Goal: Task Accomplishment & Management: Use online tool/utility

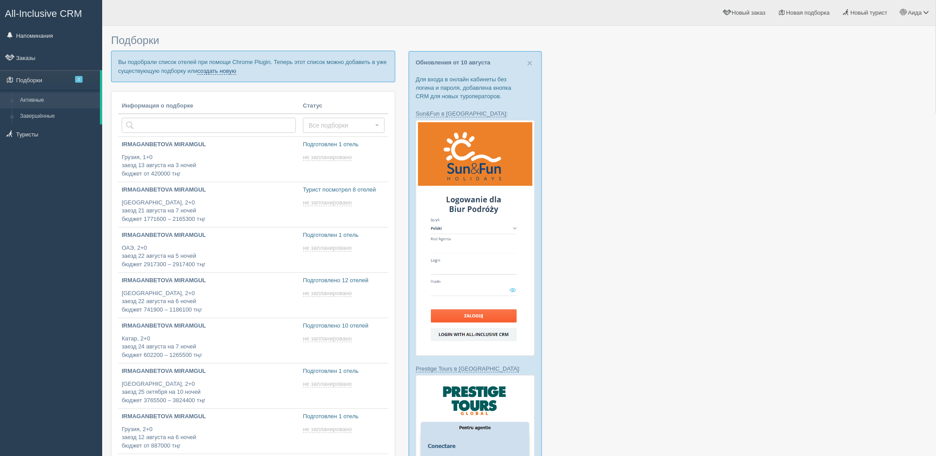
drag, startPoint x: 212, startPoint y: 76, endPoint x: 211, endPoint y: 70, distance: 6.7
click at [212, 76] on p "Вы подобрали список отелей при помощи Chrome Plugin. Теперь этот список можно д…" at bounding box center [253, 66] width 284 height 31
click at [211, 70] on link "создать новую" at bounding box center [216, 71] width 39 height 7
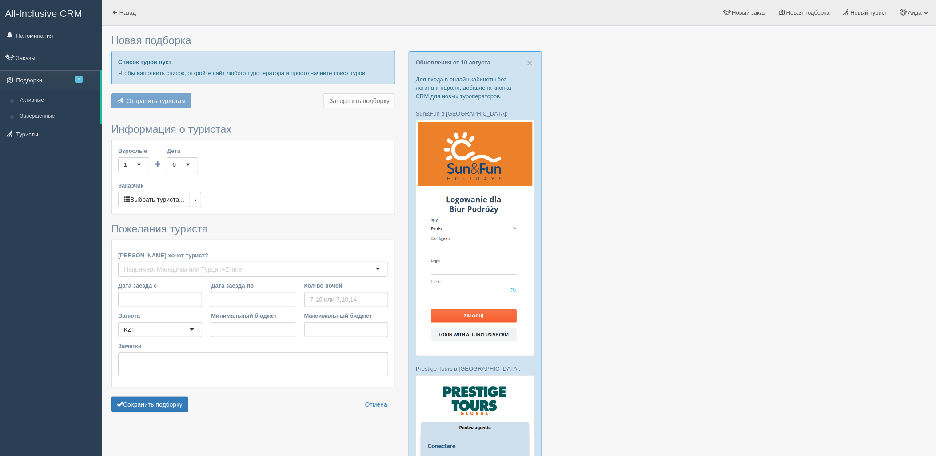
type input "5"
type input "1501500"
type input "1610800"
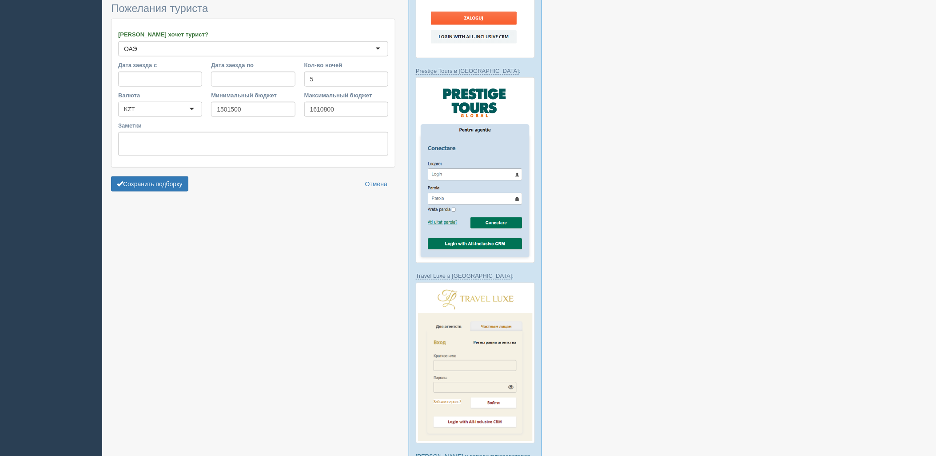
scroll to position [358, 0]
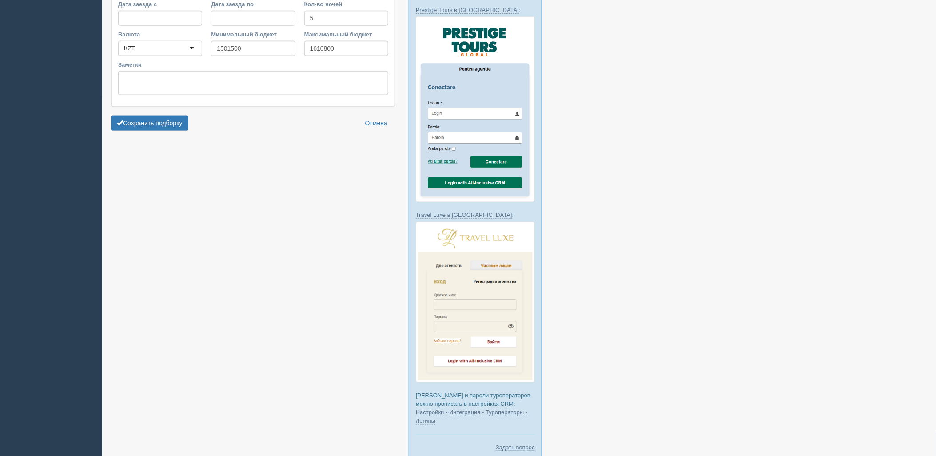
click at [173, 120] on button "Сохранить подборку" at bounding box center [149, 122] width 77 height 15
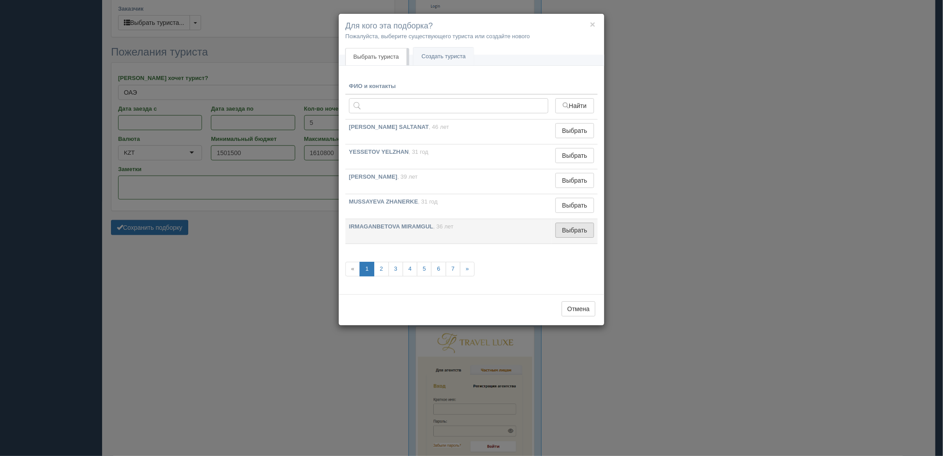
click at [575, 226] on button "Выбрать" at bounding box center [575, 229] width 39 height 15
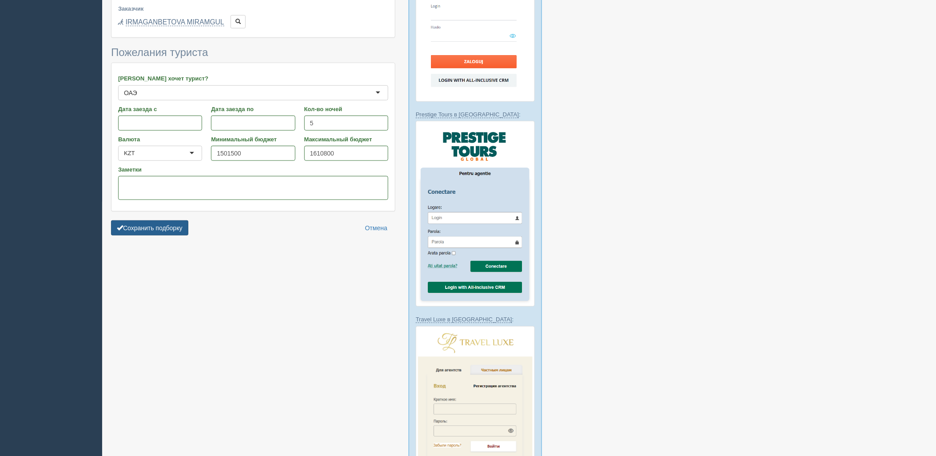
drag, startPoint x: 172, startPoint y: 226, endPoint x: 179, endPoint y: 227, distance: 7.2
click at [172, 226] on button "Сохранить подборку" at bounding box center [149, 227] width 77 height 15
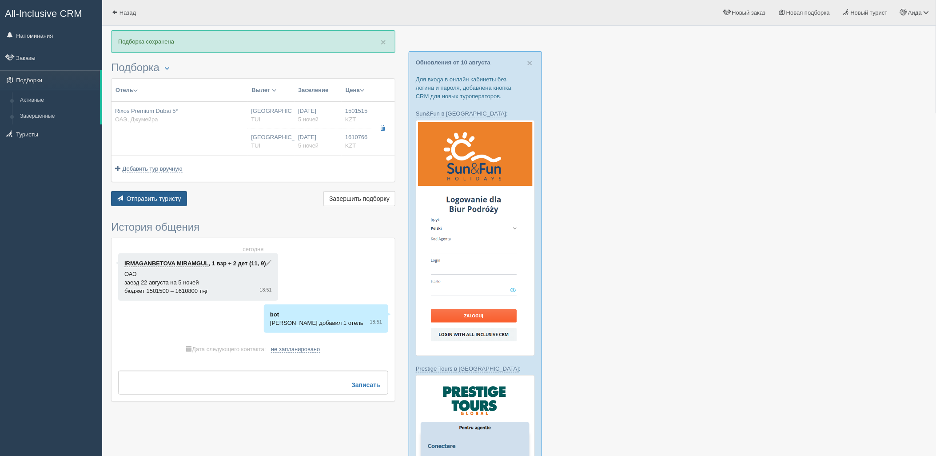
click at [167, 201] on span "Отправить туристу" at bounding box center [154, 198] width 55 height 7
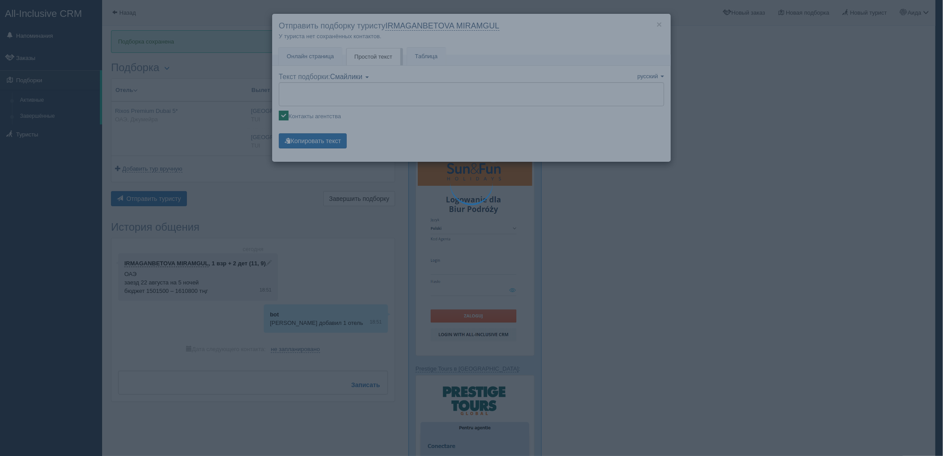
type textarea "🌞 Добрый день! Предлагаем Вам рассмотреть следующие варианты: 🌎 ОАЭ, Джумейра 🏩…"
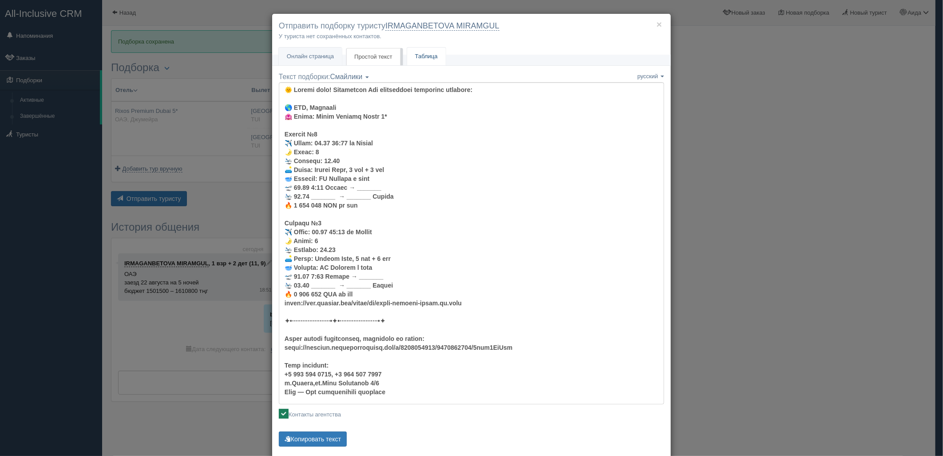
click at [415, 58] on link "Таблица" at bounding box center [426, 57] width 39 height 18
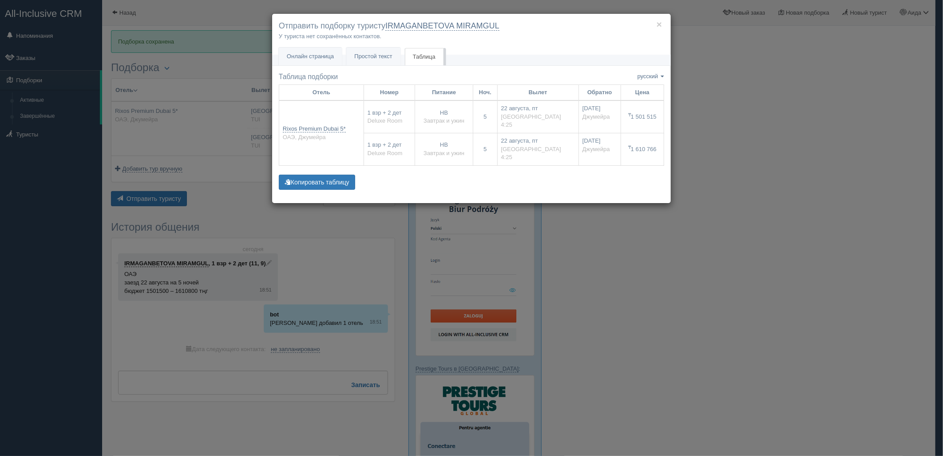
drag, startPoint x: 744, startPoint y: 109, endPoint x: 739, endPoint y: 98, distance: 11.9
click at [744, 109] on div "× Отправить подборку туристу IRMAGANBETOVA MIRAMGUL У туриста нет сохранённых к…" at bounding box center [471, 228] width 943 height 456
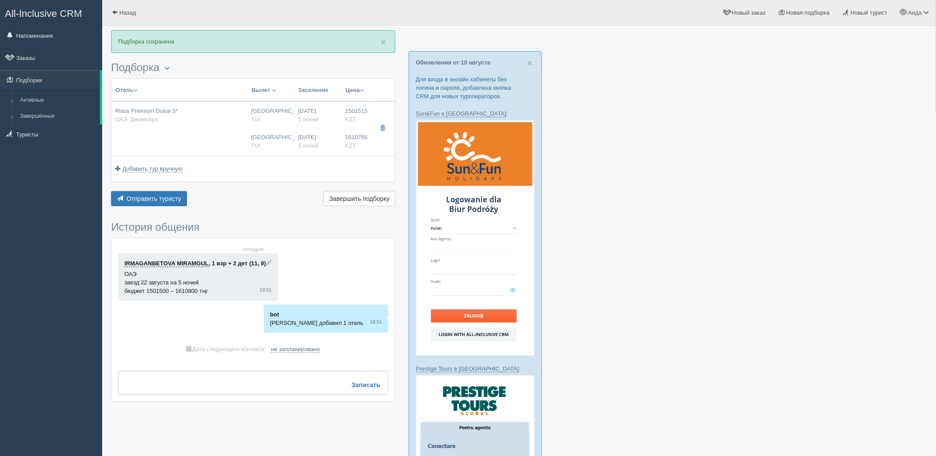
click at [262, 136] on div "Астана TUI" at bounding box center [271, 141] width 40 height 16
type input "Rixos Premium Dubai 5*"
type input "https://www.booking.com/hotel/ae/rixos-premium-dubai.ru.html"
type input "ОАЭ"
type input "Джумейра"
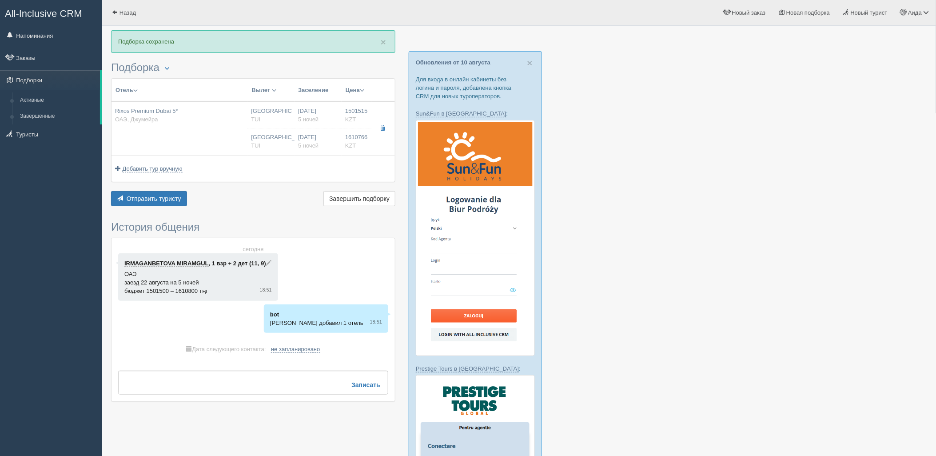
type input "1501515.00"
type input "Астана"
type input "04:25"
type input "5"
type input "Deluxe Room"
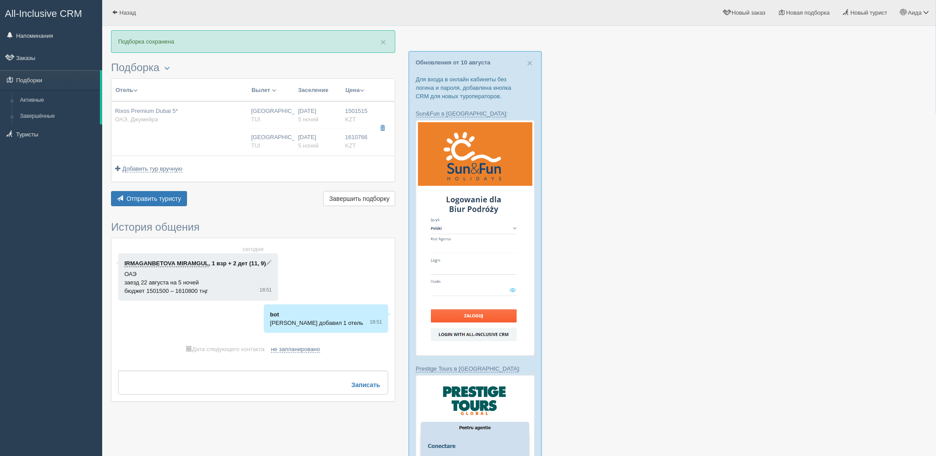
type input "Half Board"
type input "TUI"
type input "http://newb2b.fstravel.com/hotel/275295"
type input "1610766.00"
type input "Астана"
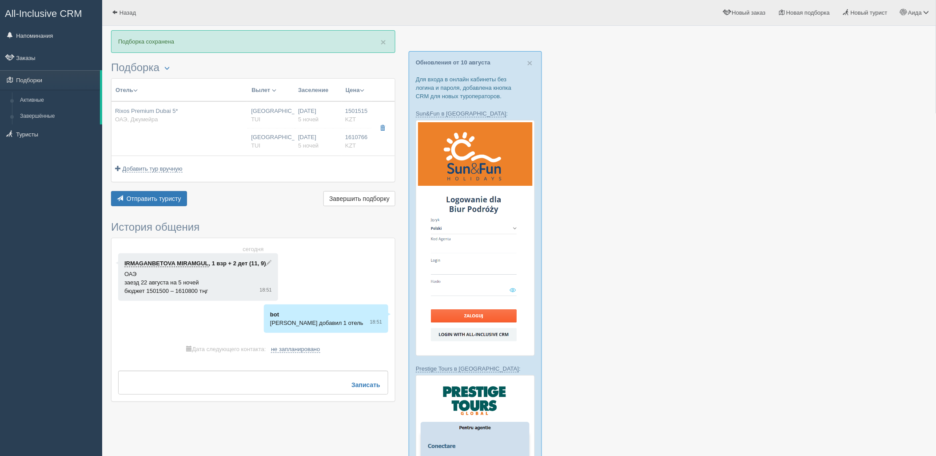
type input "04:25"
type input "5"
type input "Deluxe Room"
type input "Half Board"
type input "TUI"
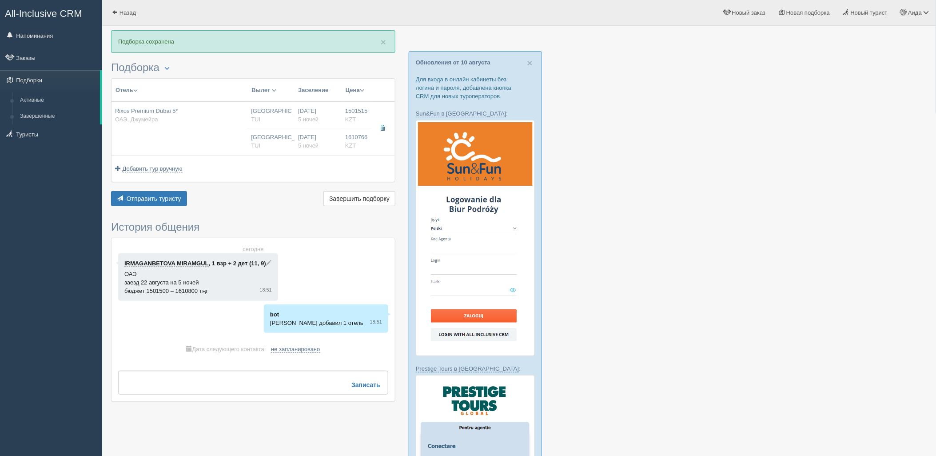
type input "http://newb2b.fstravel.com/hotel/275295"
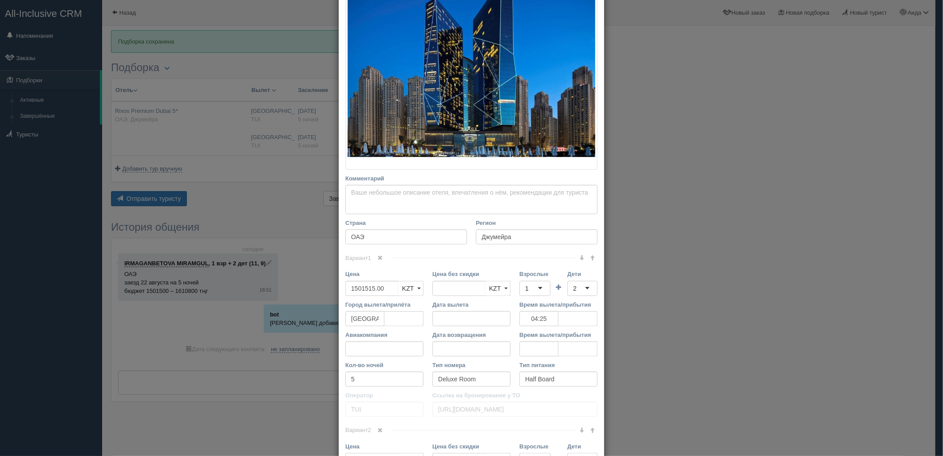
scroll to position [384, 0]
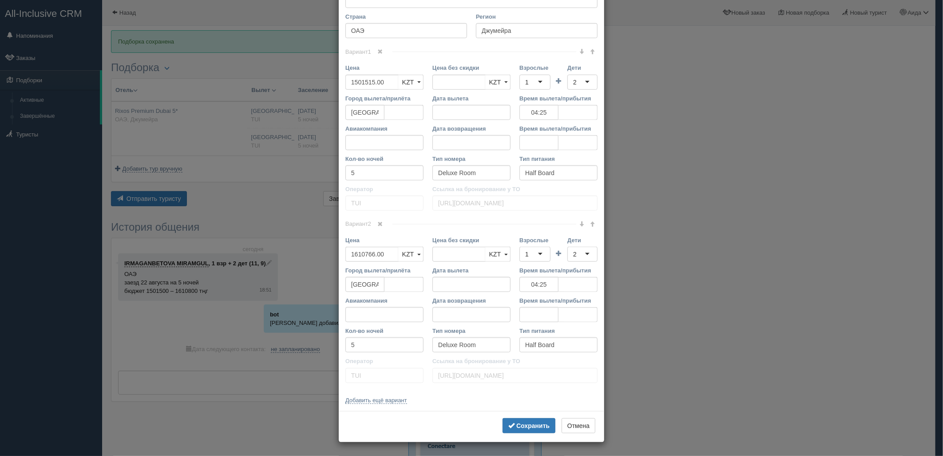
click at [379, 224] on span at bounding box center [380, 223] width 5 height 5
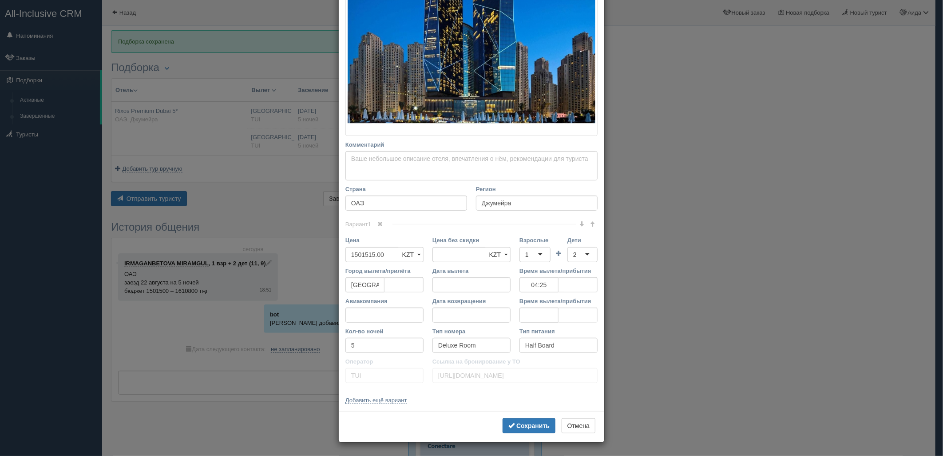
scroll to position [211, 0]
click at [508, 424] on span "submit" at bounding box center [511, 425] width 6 height 6
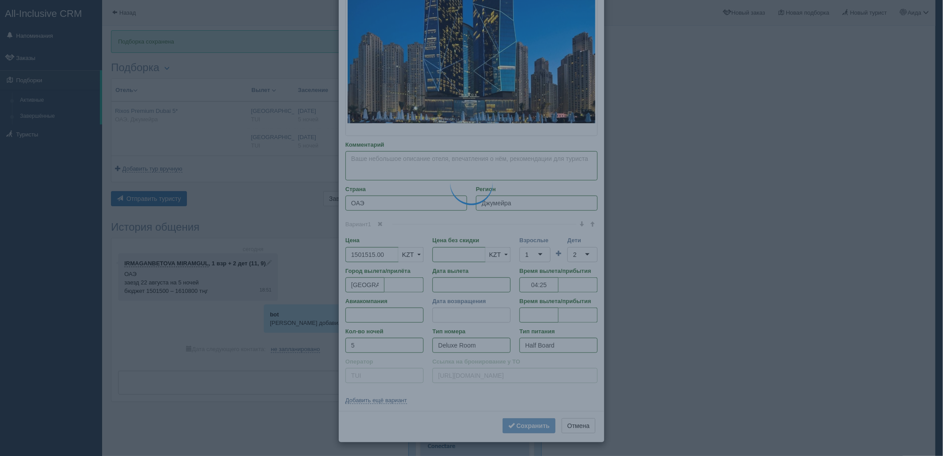
click at [711, 290] on div "× Редактировать тур Название отеля Rixos Premium Dubai 5* Ссылка на отель для т…" at bounding box center [471, 228] width 943 height 456
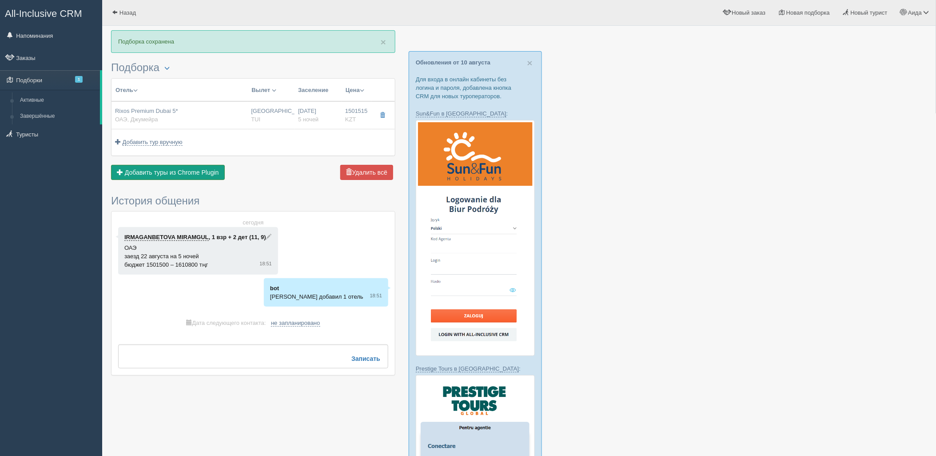
click at [197, 174] on span "Добавить туры из Chrome Plugin" at bounding box center [172, 172] width 94 height 7
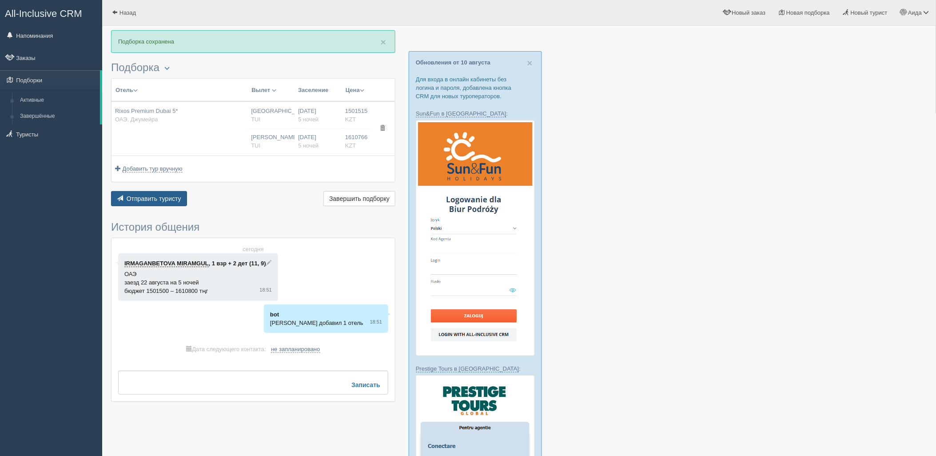
click at [163, 193] on button "Отправить туристу Отправить" at bounding box center [149, 198] width 76 height 15
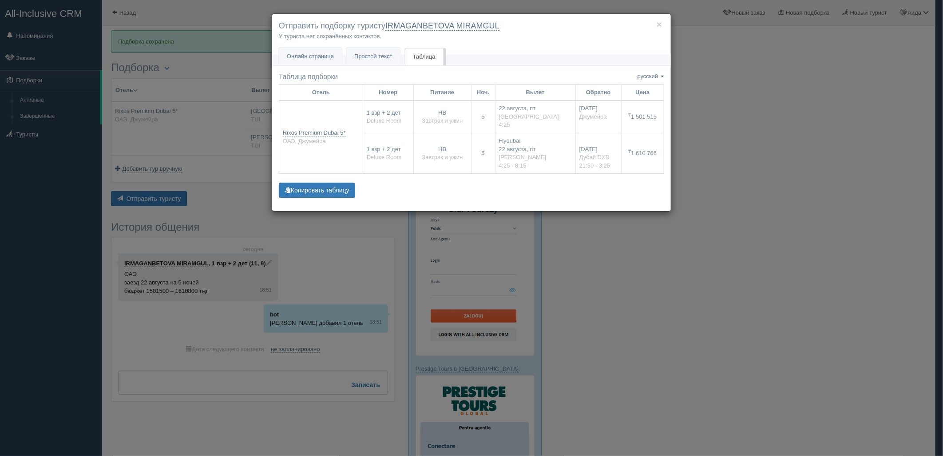
click at [789, 203] on div "× Отправить подборку туристу IRMAGANBETOVA MIRAMGUL У туриста нет сохранённых к…" at bounding box center [471, 228] width 943 height 456
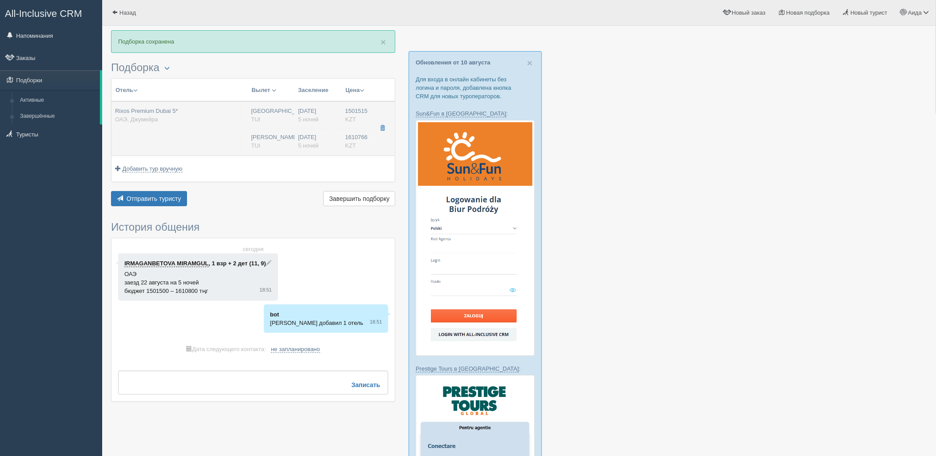
click at [339, 148] on td "22.08.2025 5 ночей 22.08.2025 5 ночей" at bounding box center [317, 128] width 47 height 54
type input "04:25"
type input "1610766.00"
type input "Нурсултан Назарбаев NQZ"
type input "Дубай DXB"
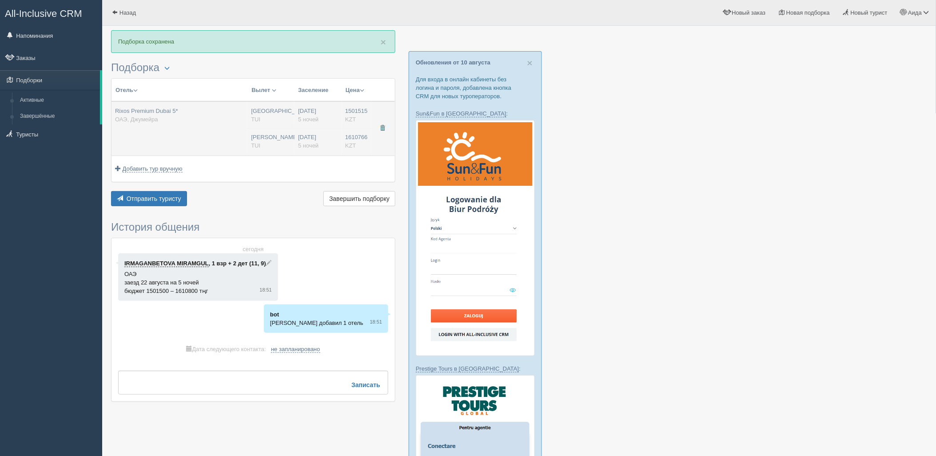
type input "04:25"
type input "08:15"
type input "Flydubai"
type input "21:50"
type input "03:25"
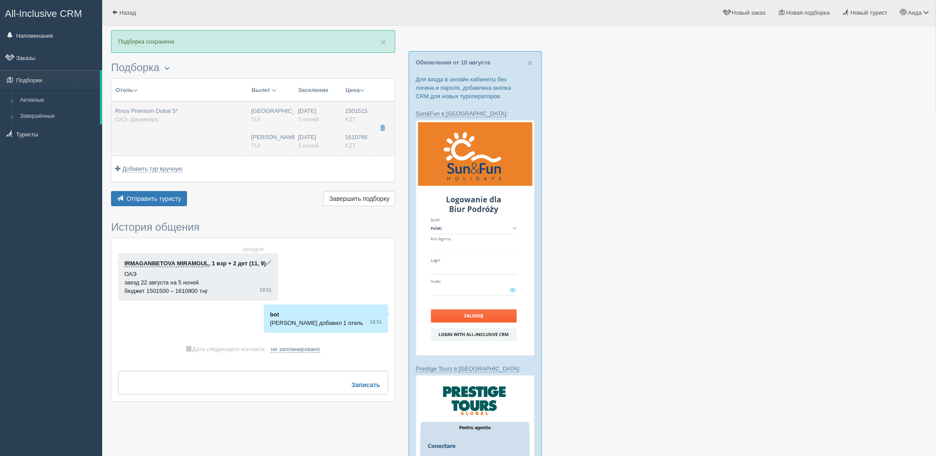
type input "5"
type input "Deluxe Room"
type input "Half Board"
type input "TUI"
type input "https://newb2b.fstravel.com/hotel/275295"
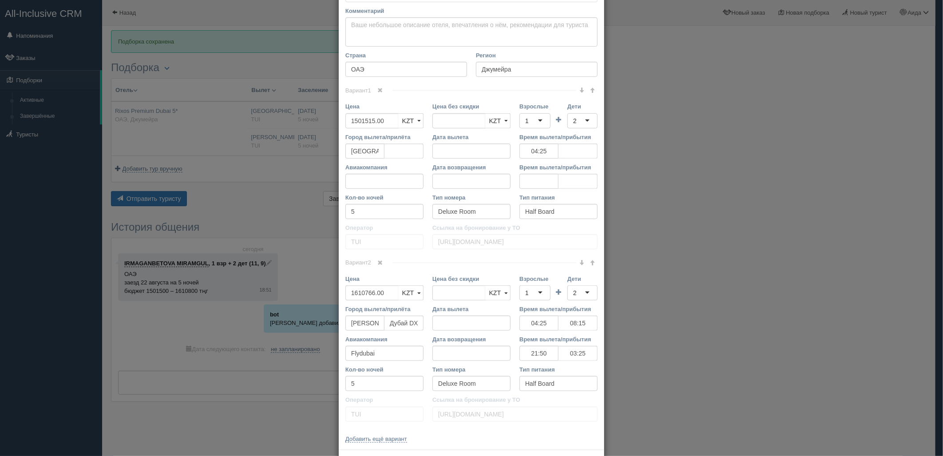
scroll to position [348, 0]
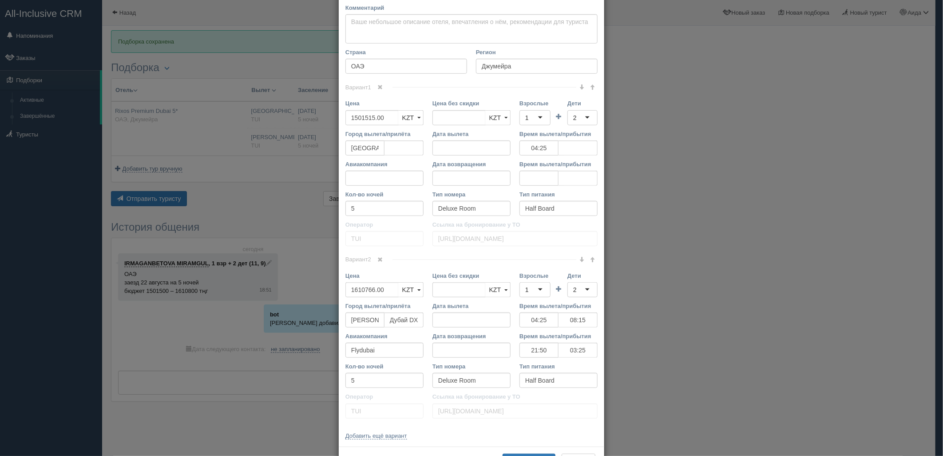
click at [525, 286] on div "1" at bounding box center [527, 289] width 4 height 9
click at [576, 290] on div "2" at bounding box center [583, 289] width 30 height 15
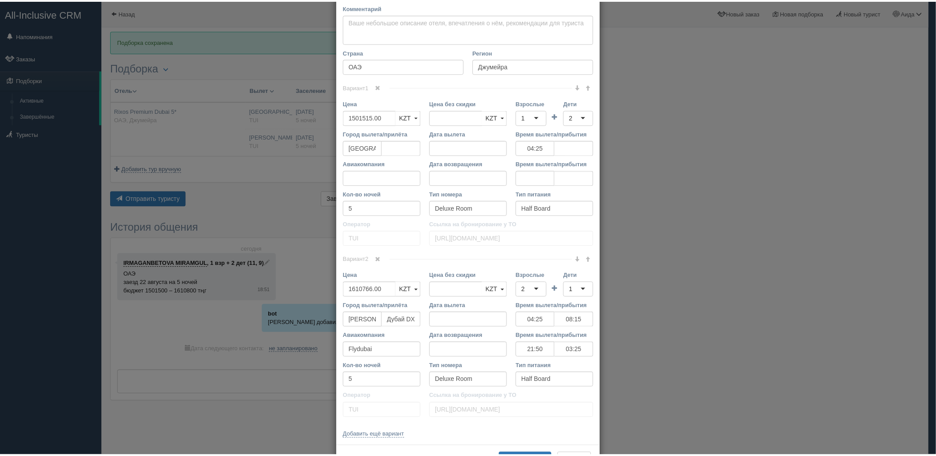
scroll to position [384, 0]
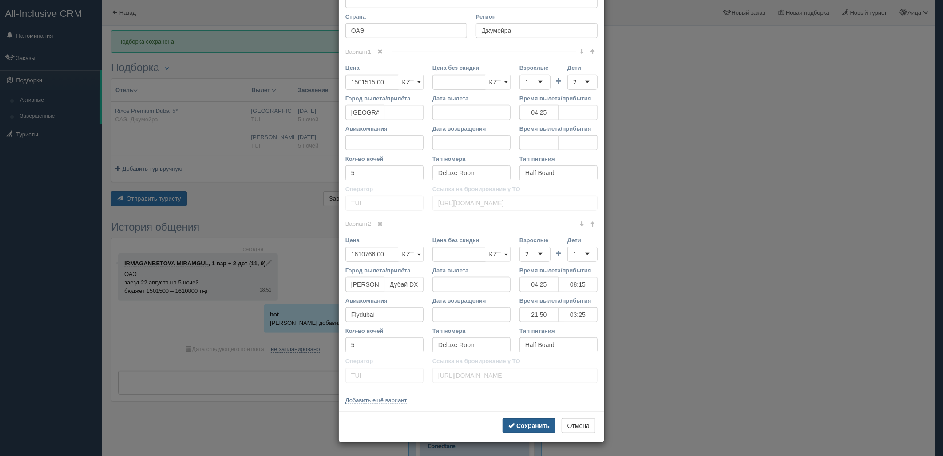
click at [531, 424] on b "Сохранить" at bounding box center [532, 425] width 33 height 7
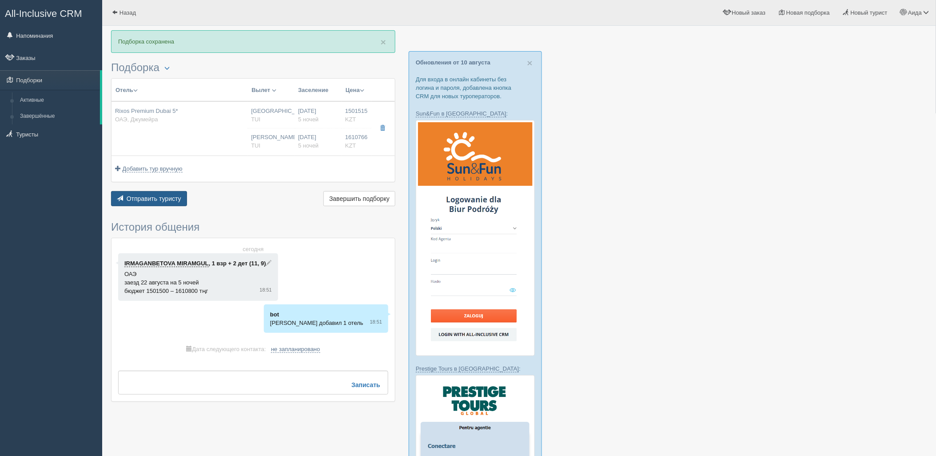
click at [169, 193] on button "Отправить туристу Отправить" at bounding box center [149, 198] width 76 height 15
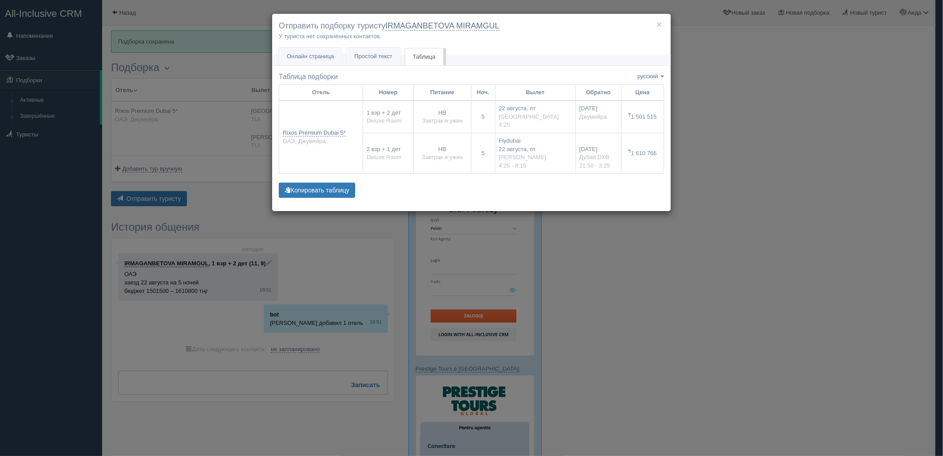
click at [788, 198] on div "× Отправить подборку туристу IRMAGANBETOVA MIRAMGUL У туриста нет сохранённых к…" at bounding box center [471, 228] width 943 height 456
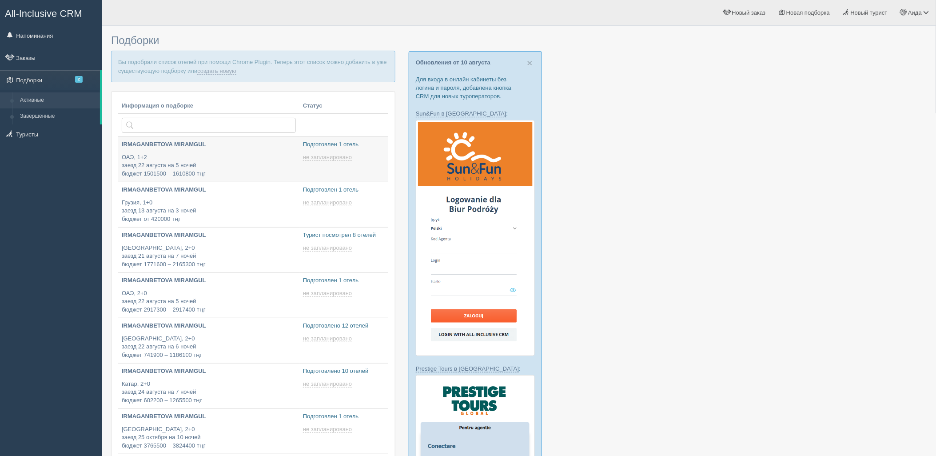
type input "2025-08-11 19:50"
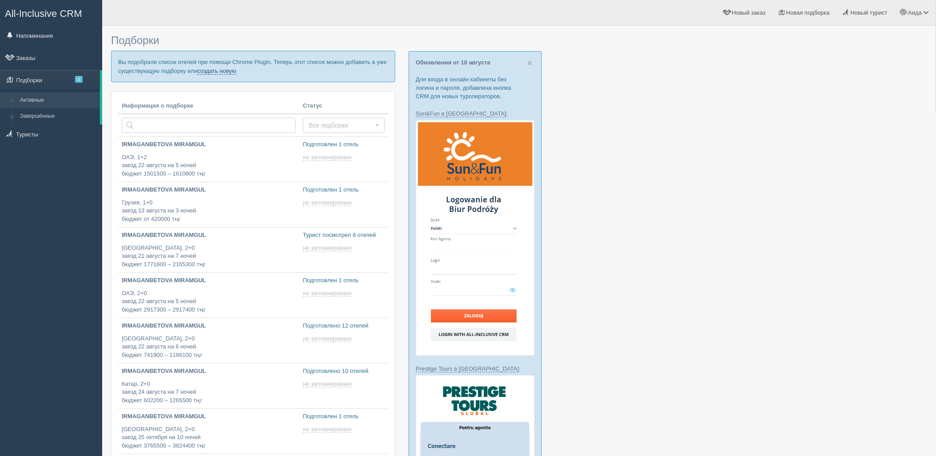
click at [225, 73] on link "создать новую" at bounding box center [216, 71] width 39 height 7
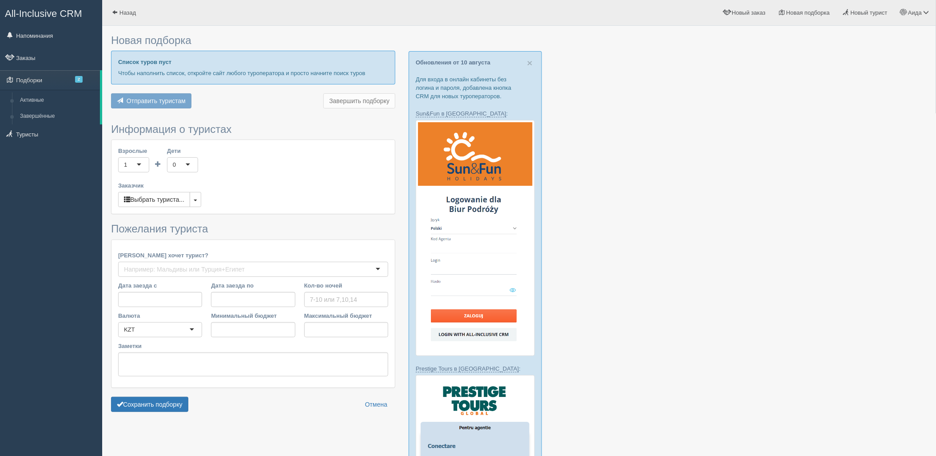
type input "5"
type input "1265400"
type input "1501600"
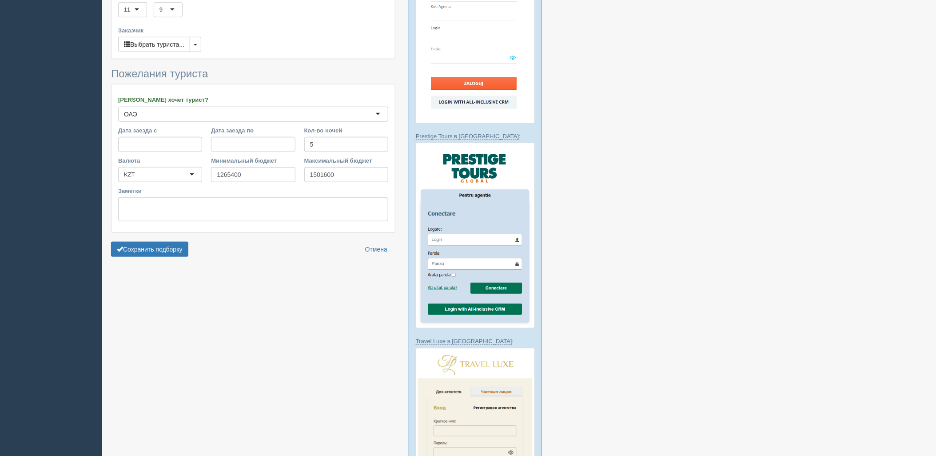
scroll to position [238, 0]
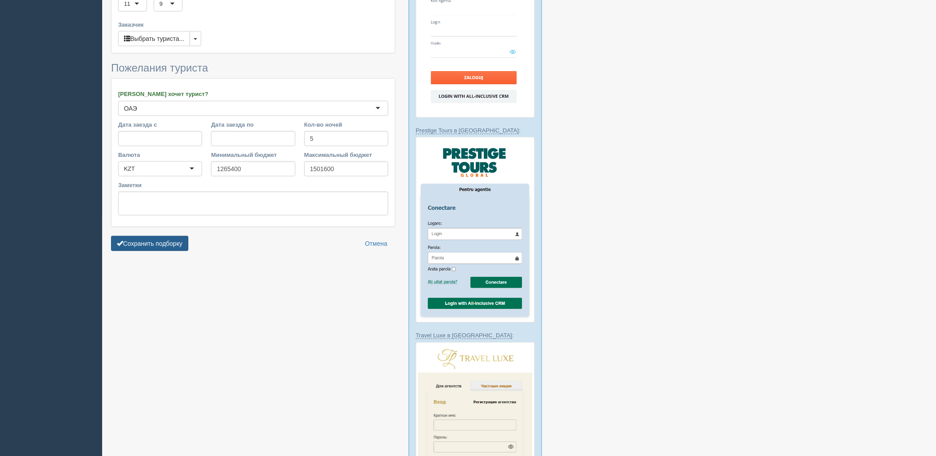
click at [188, 242] on button "Сохранить подборку" at bounding box center [149, 243] width 77 height 15
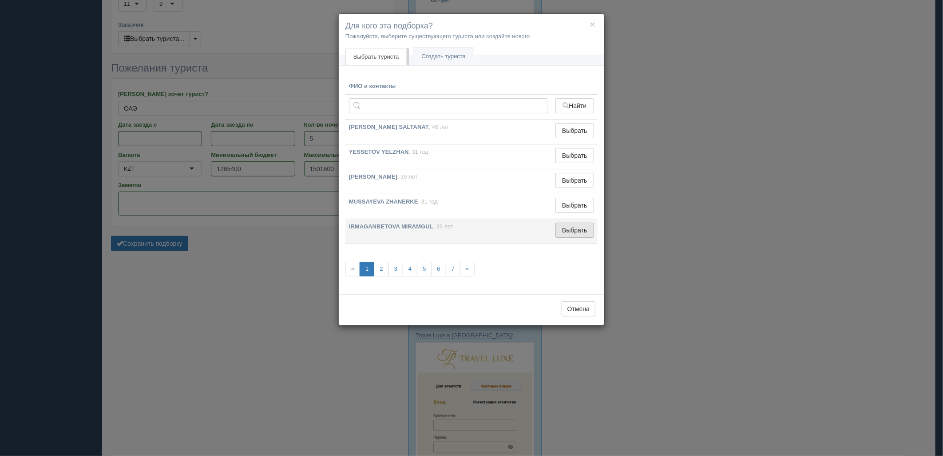
click at [573, 229] on button "Выбрать" at bounding box center [575, 229] width 39 height 15
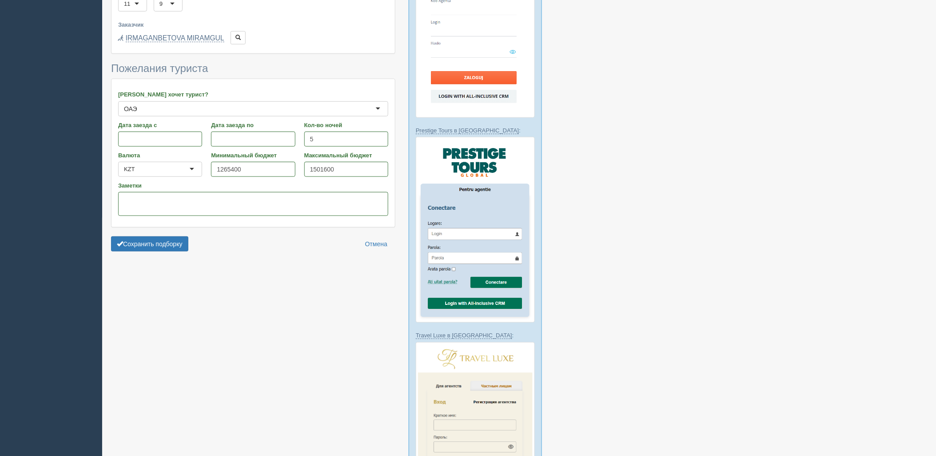
click at [146, 254] on form "Информация о туристах Взрослые 1 1 Дети 2 2 0 1 2 3 4 5 6 7 8 9 10 11 12 13 14 …" at bounding box center [253, 93] width 284 height 326
click at [144, 247] on button "Сохранить подборку" at bounding box center [149, 243] width 77 height 15
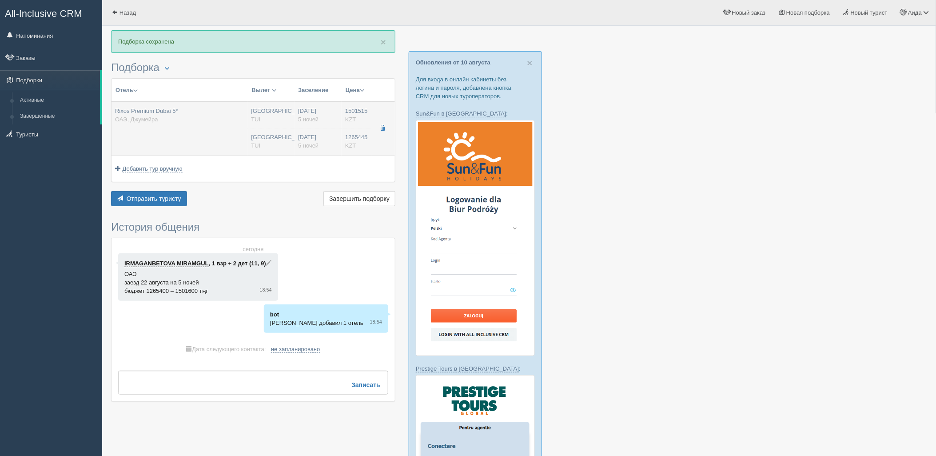
click at [214, 135] on td "Rixos Premium Dubai 5* ОАЭ, Джумейра" at bounding box center [179, 128] width 136 height 54
type input "Rixos Premium Dubai 5*"
type input "https://www.booking.com/hotel/ae/rixos-premium-dubai.ru.html"
type input "ОАЭ"
type input "Джумейра"
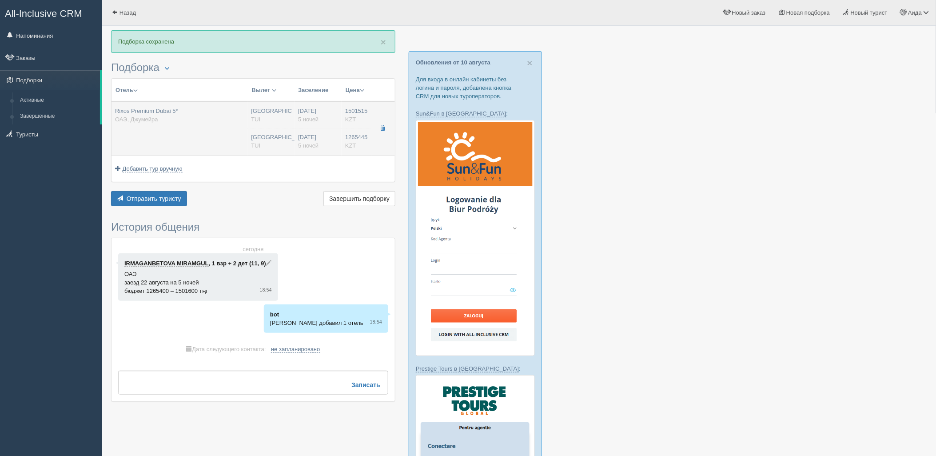
type input "1501515.00"
type input "Астана"
type input "04:25"
type input "5"
type input "Deluxe Room"
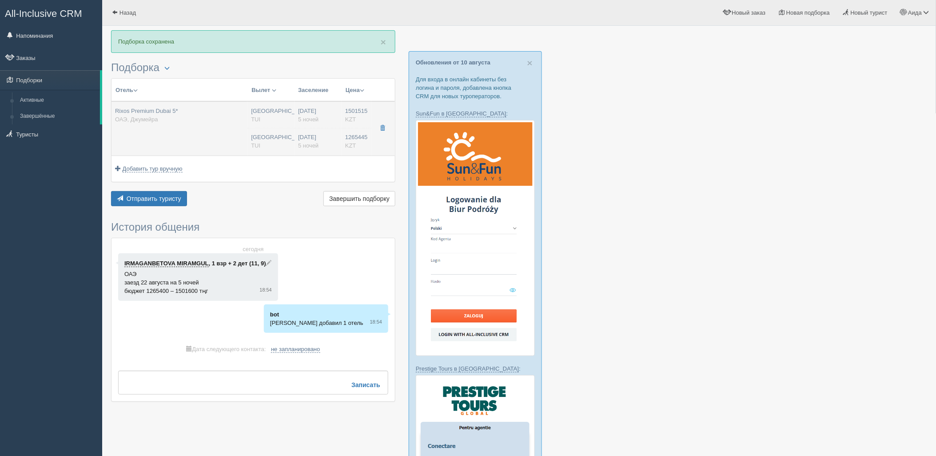
type input "Half Board"
type input "TUI"
type input "http://newb2b.fstravel.com/hotel/275295"
type input "1265445.00"
type input "Астана"
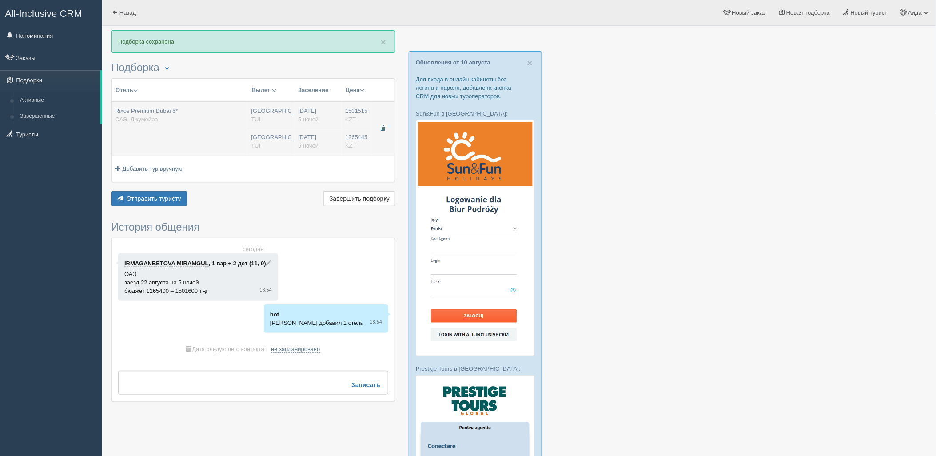
type input "04:25"
type input "5"
type input "Deluxe Room"
type input "Half Board"
type input "TUI"
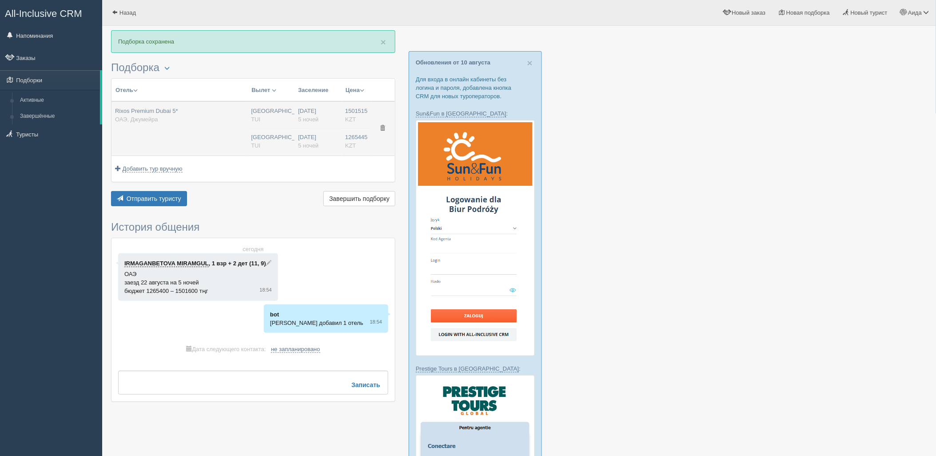
type input "http://newb2b.fstravel.com/hotel/275295"
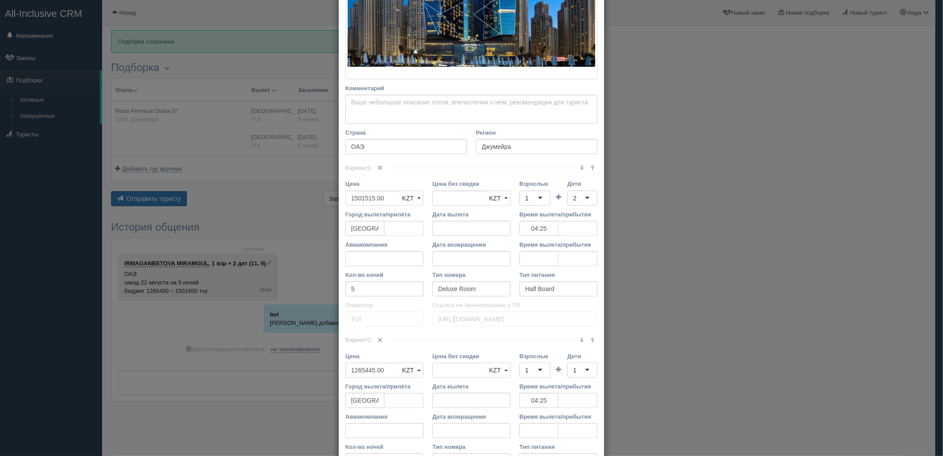
scroll to position [344, 0]
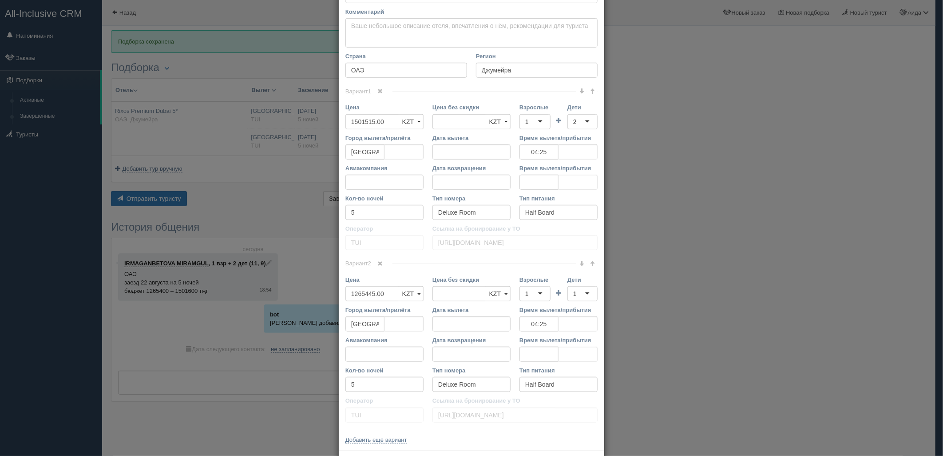
click at [821, 219] on div "× Редактировать тур Название отеля Rixos Premium Dubai 5* Ссылка на отель для т…" at bounding box center [471, 228] width 943 height 456
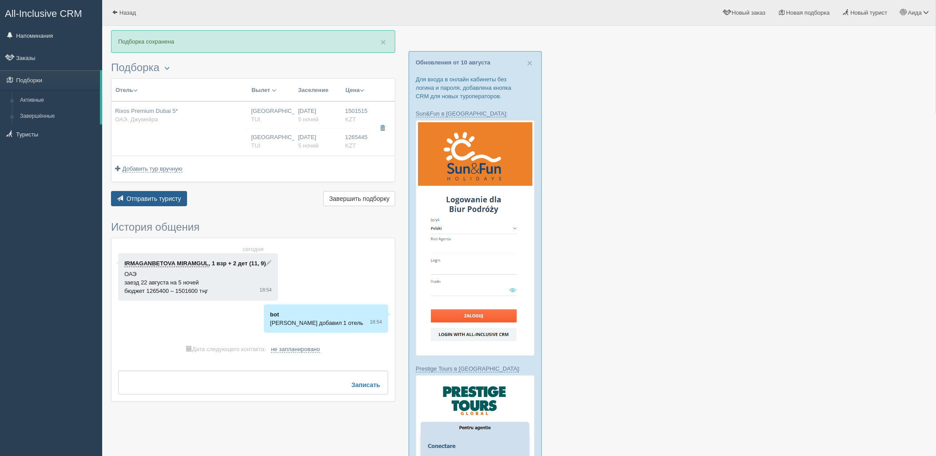
click at [162, 201] on span "Отправить туристу" at bounding box center [154, 198] width 55 height 7
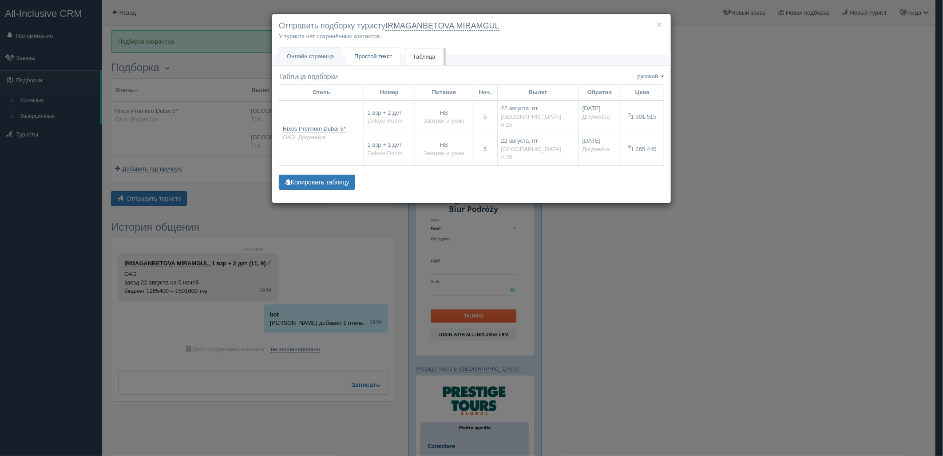
click at [382, 58] on span "Простой текст" at bounding box center [373, 56] width 38 height 7
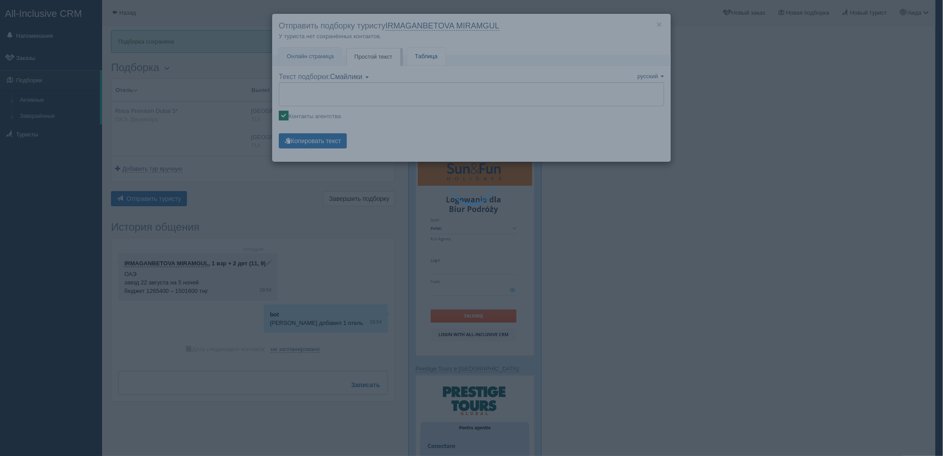
type textarea "🌞 Добрый день! Предлагаем Вам рассмотреть следующие варианты: 🌎 ОАЭ, Джумейра 🏩…"
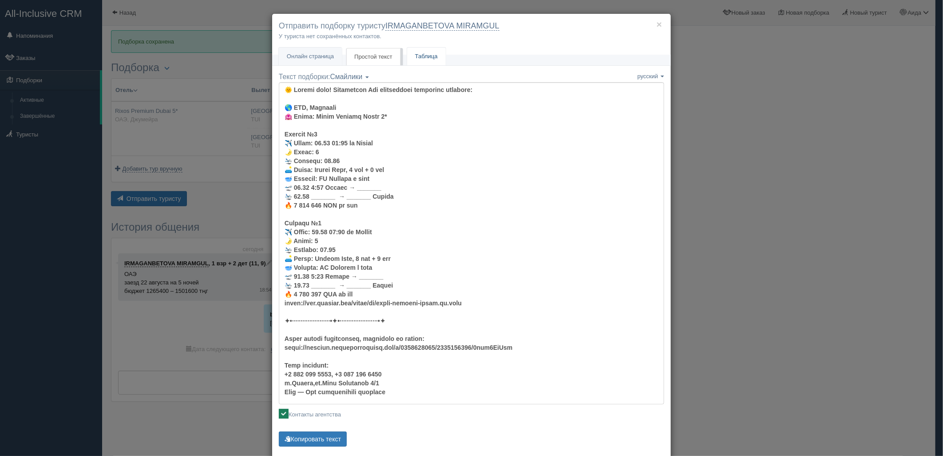
click at [436, 53] on link "Таблица" at bounding box center [426, 57] width 39 height 18
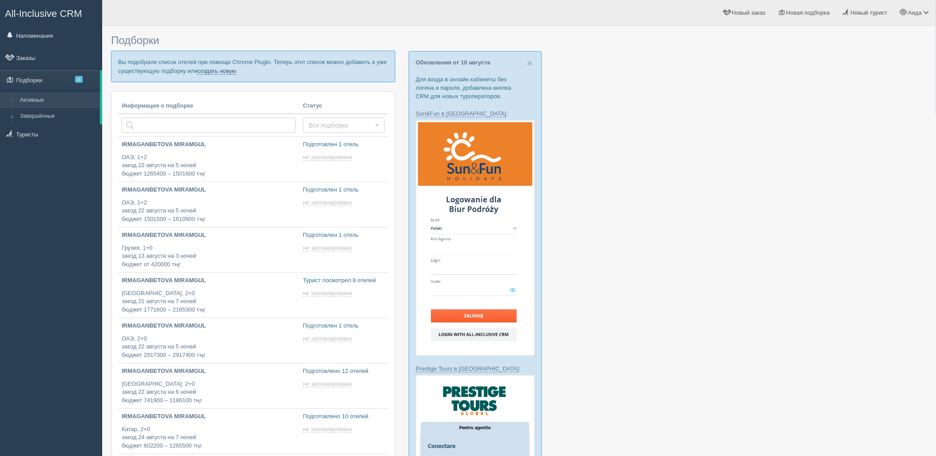
click at [207, 68] on link "создать новую" at bounding box center [216, 71] width 39 height 7
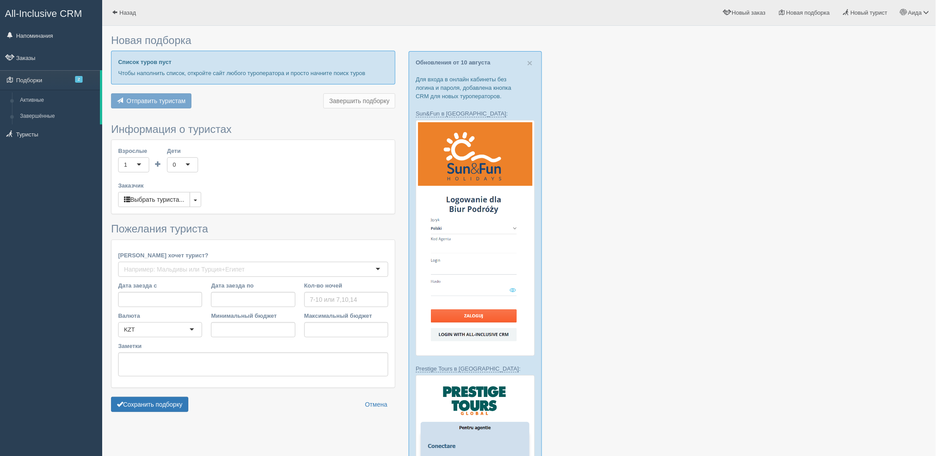
type input "8"
type input "4061100"
type input "5145100"
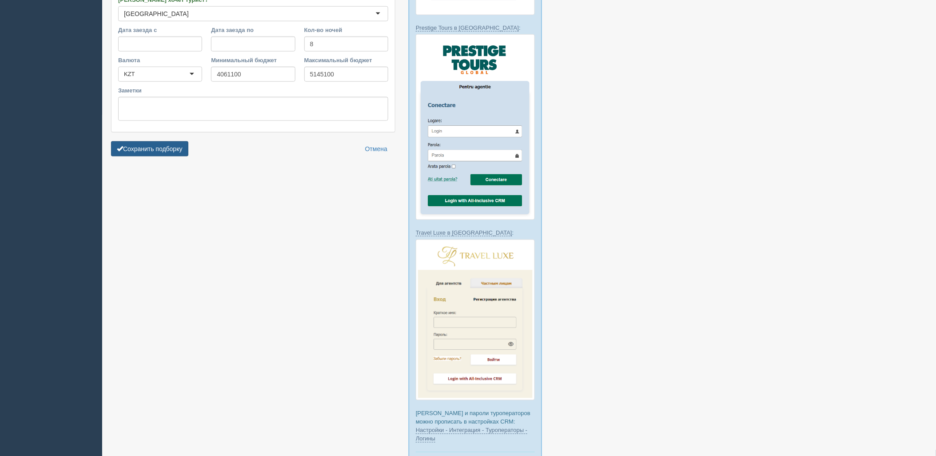
click at [160, 146] on button "Сохранить подборку" at bounding box center [149, 148] width 77 height 15
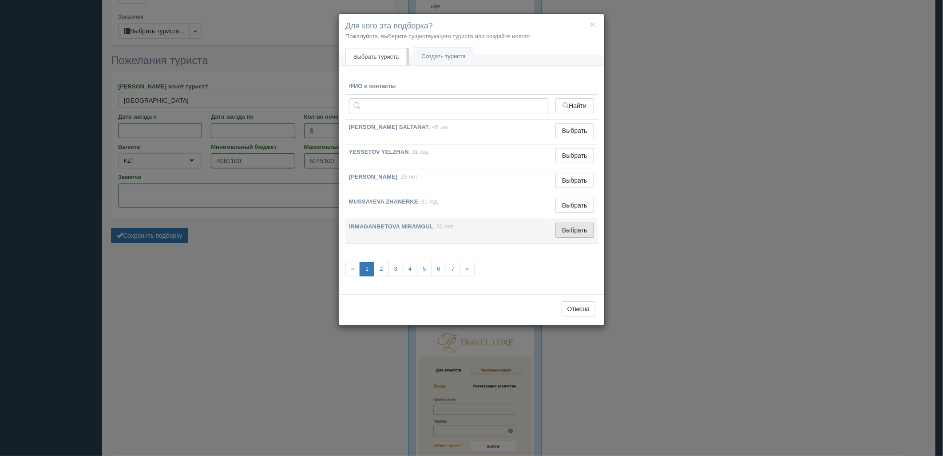
click at [573, 231] on button "Выбрать" at bounding box center [575, 229] width 39 height 15
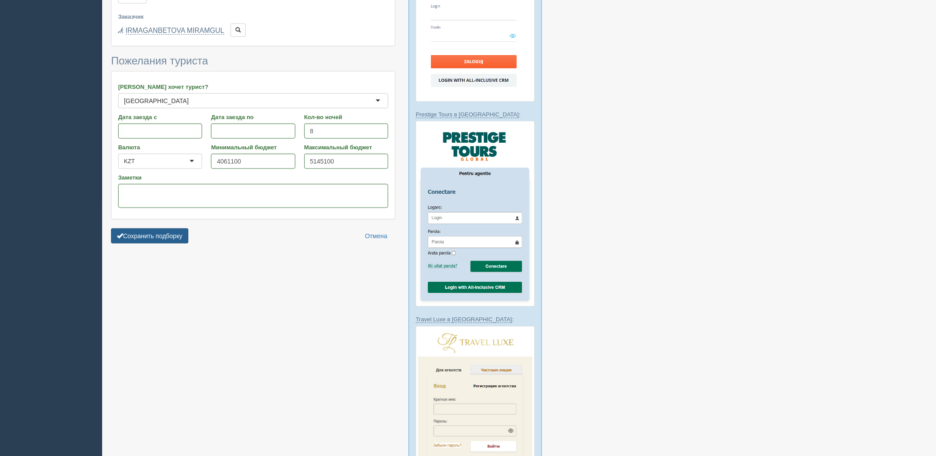
click at [178, 228] on button "Сохранить подборку" at bounding box center [149, 235] width 77 height 15
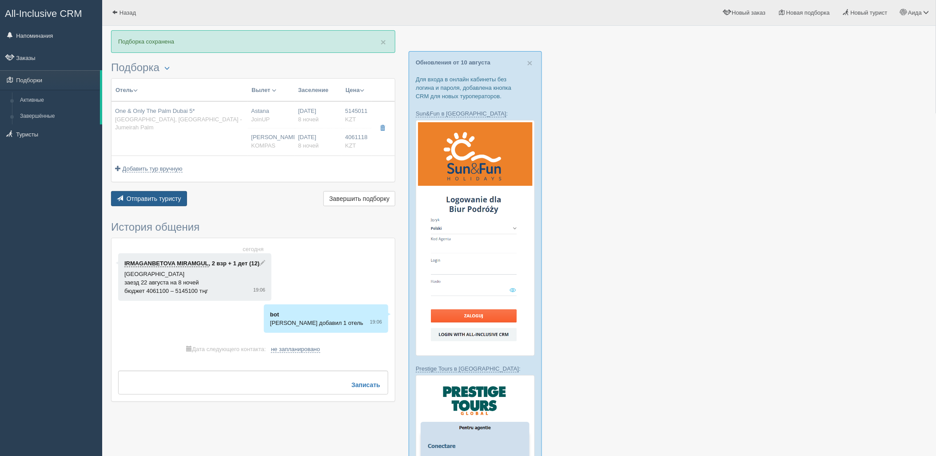
click at [167, 199] on span "Отправить туристу" at bounding box center [154, 198] width 55 height 7
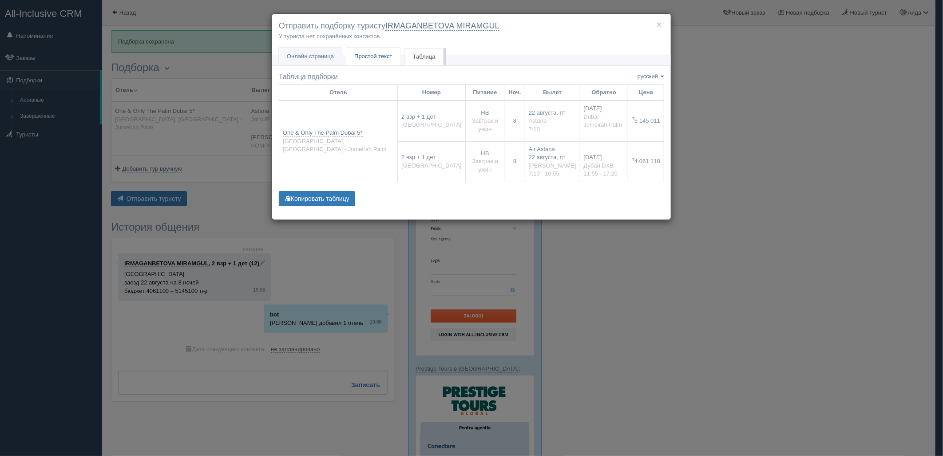
click at [372, 54] on span "Простой текст" at bounding box center [373, 56] width 38 height 7
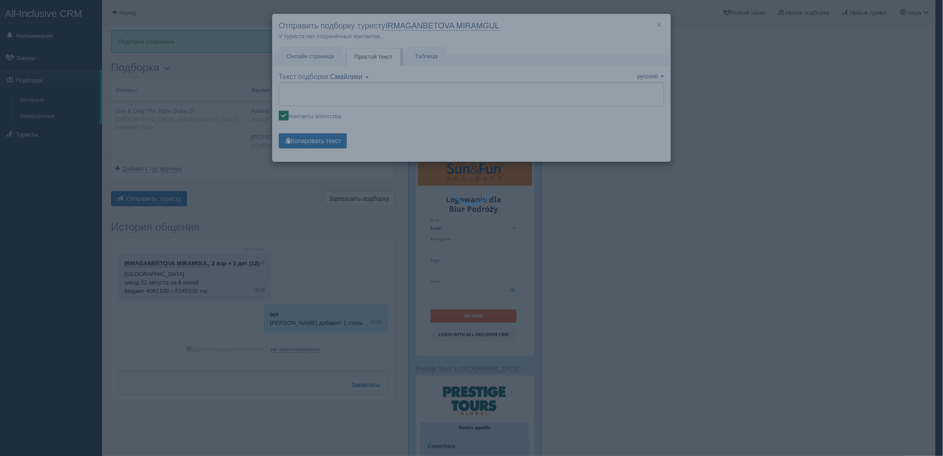
type textarea "🌞 Добрый день! Предлагаем Вам рассмотреть следующие варианты: 🌎 UAE, Dubai - Ju…"
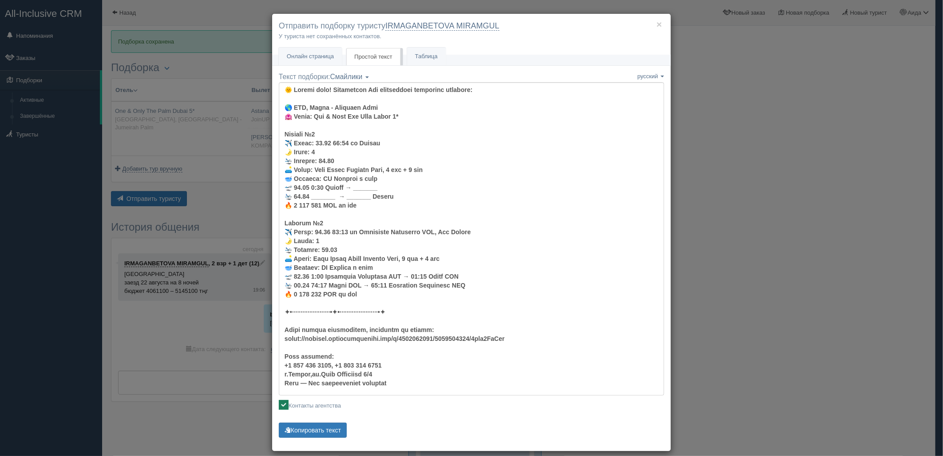
click at [317, 416] on div "Текст подборки: Смайлики Компактный Аскетический Смайлики Смайлики Компактный А…" at bounding box center [471, 256] width 385 height 368
click at [325, 427] on button "Копировать текст" at bounding box center [313, 429] width 68 height 15
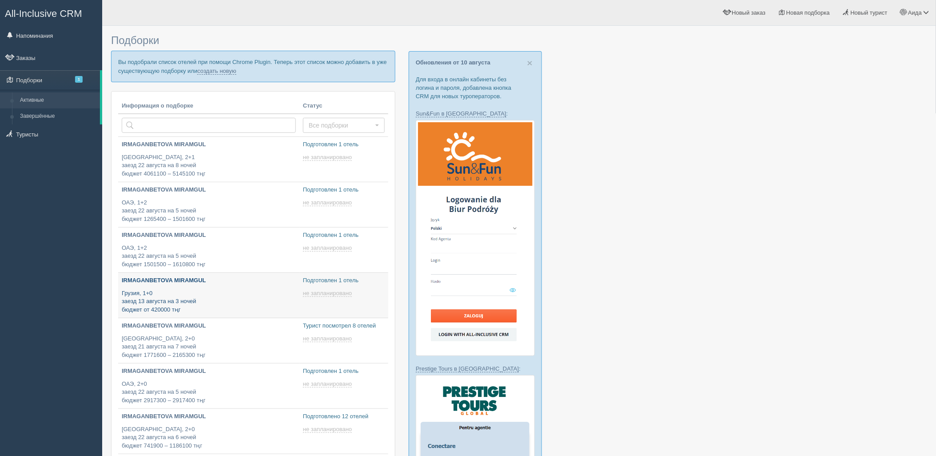
type input "[DATE] 19:15"
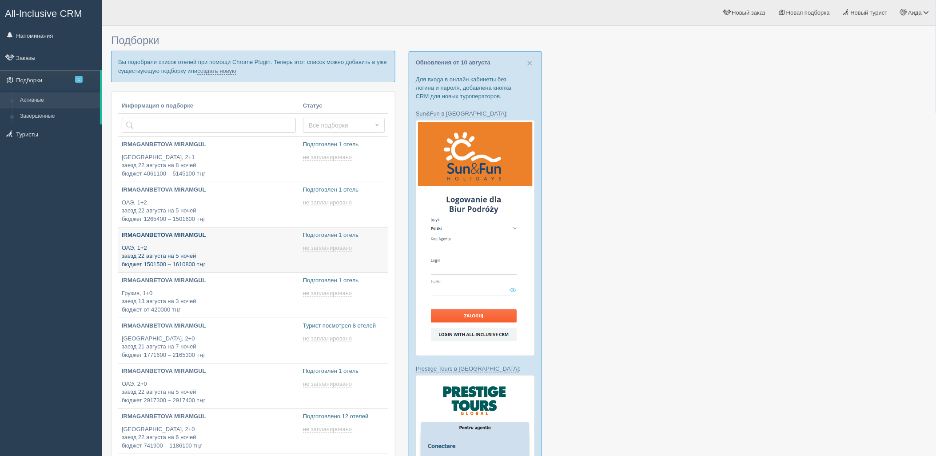
type input "[DATE] 19:50"
type input "[DATE] 20:05"
click at [214, 70] on link "создать новую" at bounding box center [216, 71] width 39 height 7
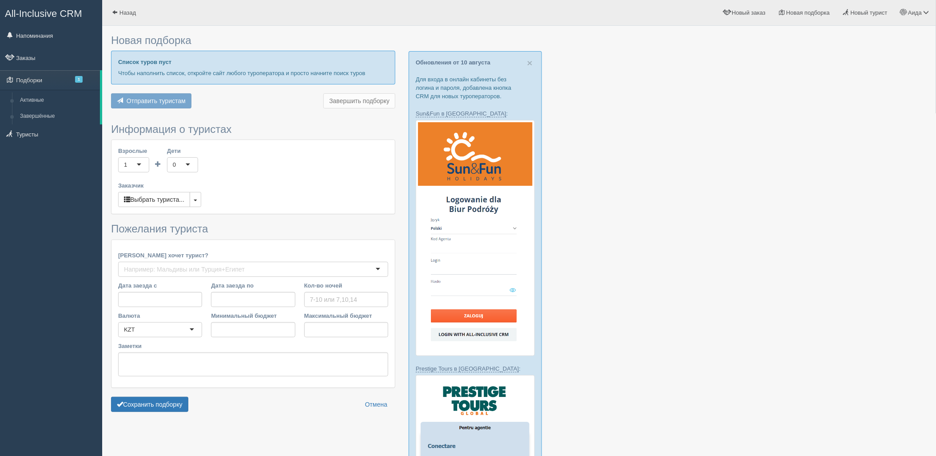
type input "5"
type input "2460600"
type input "2460700"
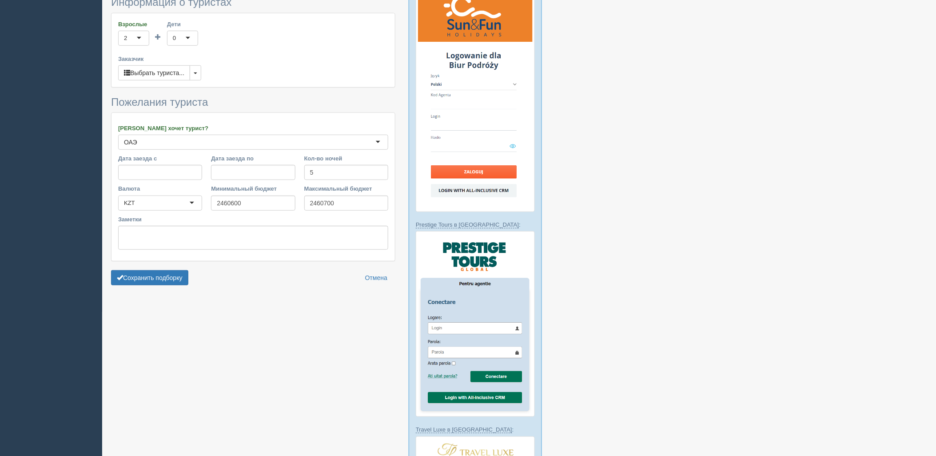
scroll to position [290, 0]
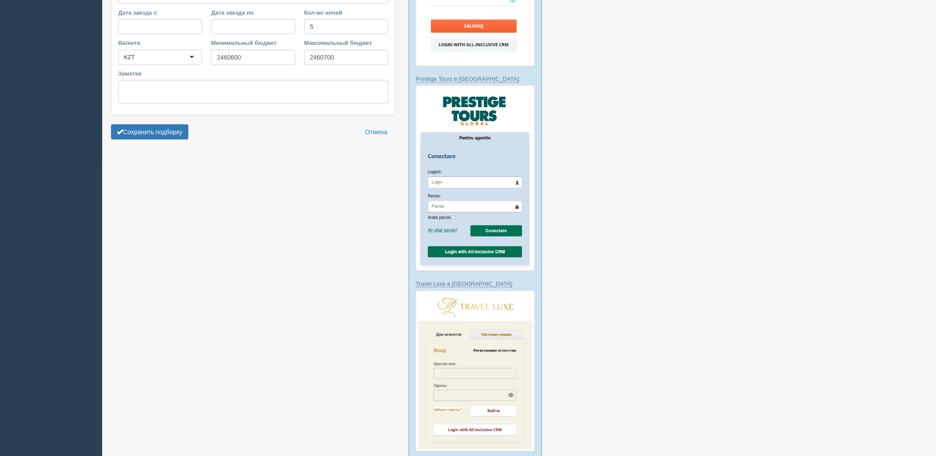
click at [166, 129] on button "Сохранить подборку" at bounding box center [149, 131] width 77 height 15
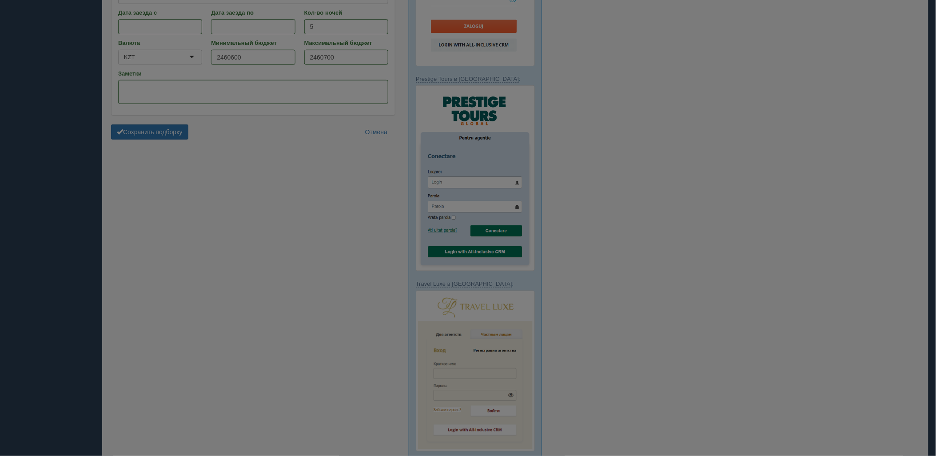
scroll to position [194, 0]
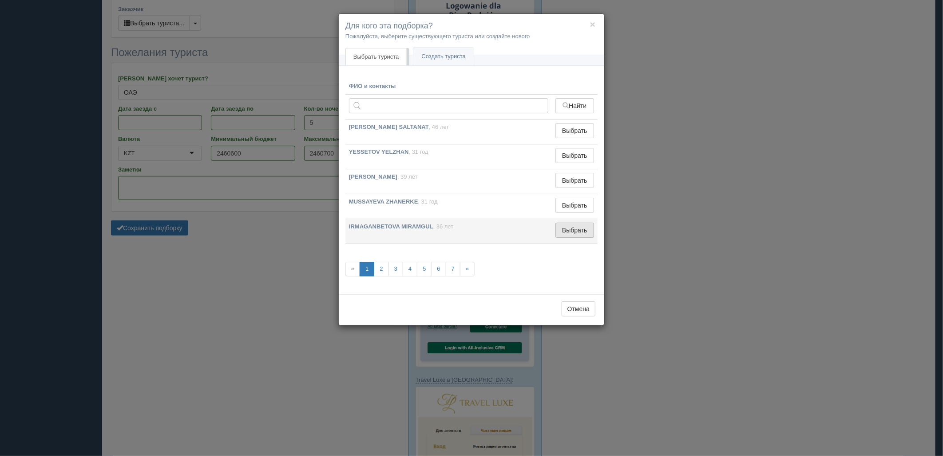
click at [576, 232] on button "Выбрать" at bounding box center [575, 229] width 39 height 15
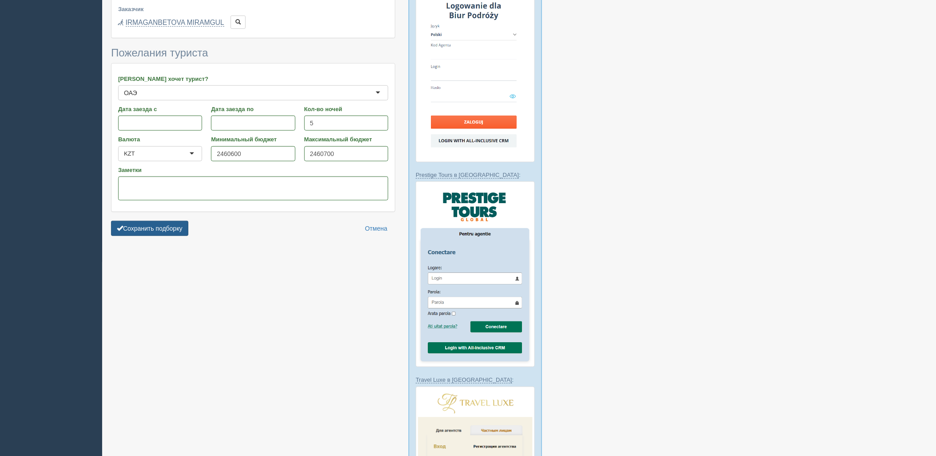
click at [172, 224] on button "Сохранить подборку" at bounding box center [149, 228] width 77 height 15
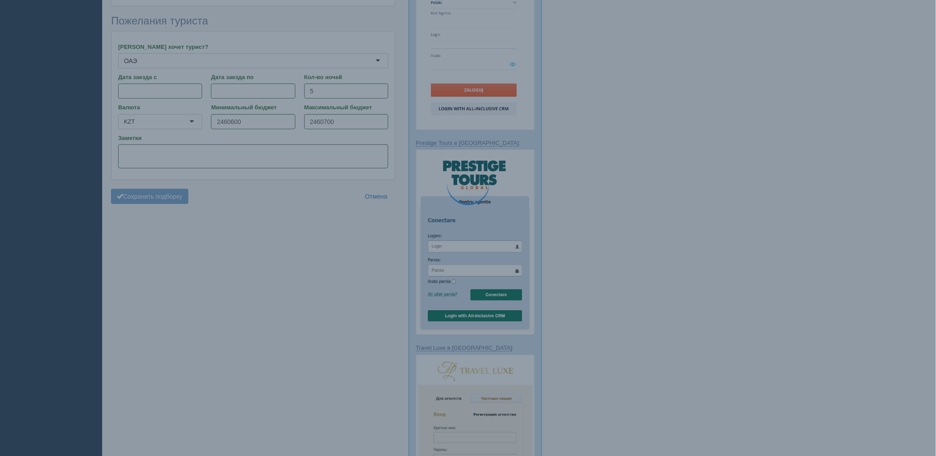
scroll to position [243, 0]
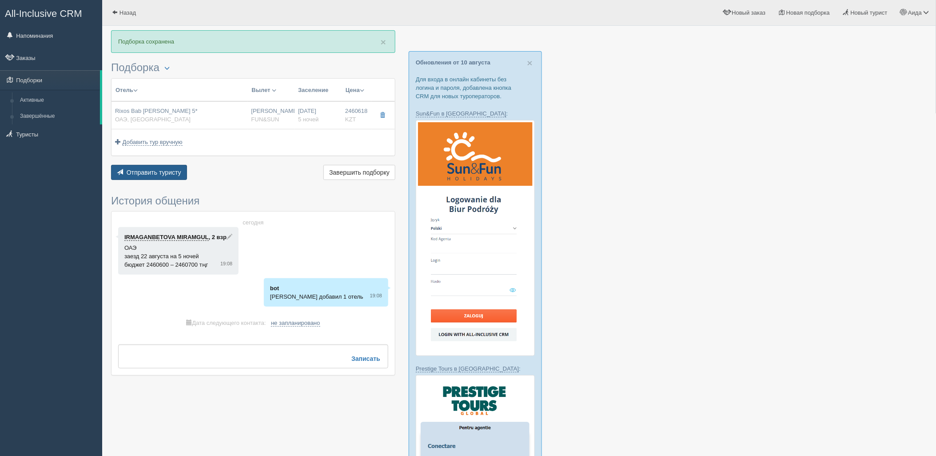
click at [150, 176] on button "Отправить туристу Отправить" at bounding box center [149, 172] width 76 height 15
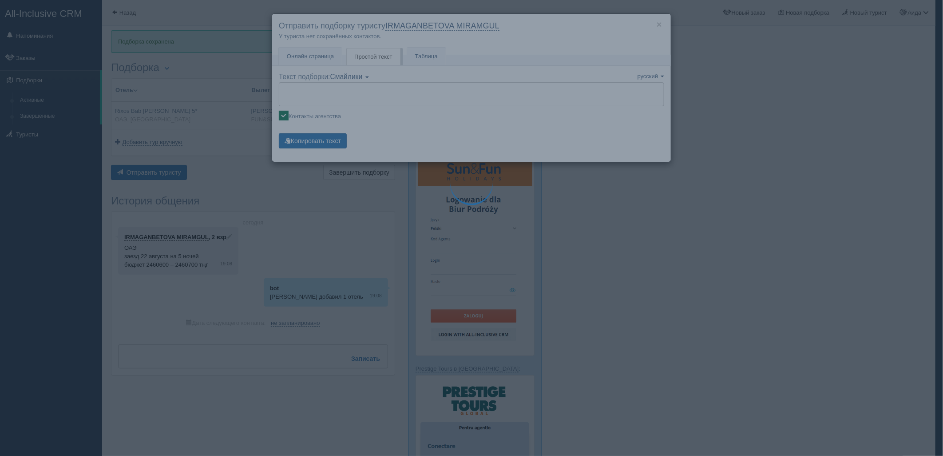
type textarea "🌞 Loremi dolo! Sitametcon Adi elitseddoei temporinc utlabore: 🌎 ETD, Mag-ali-En…"
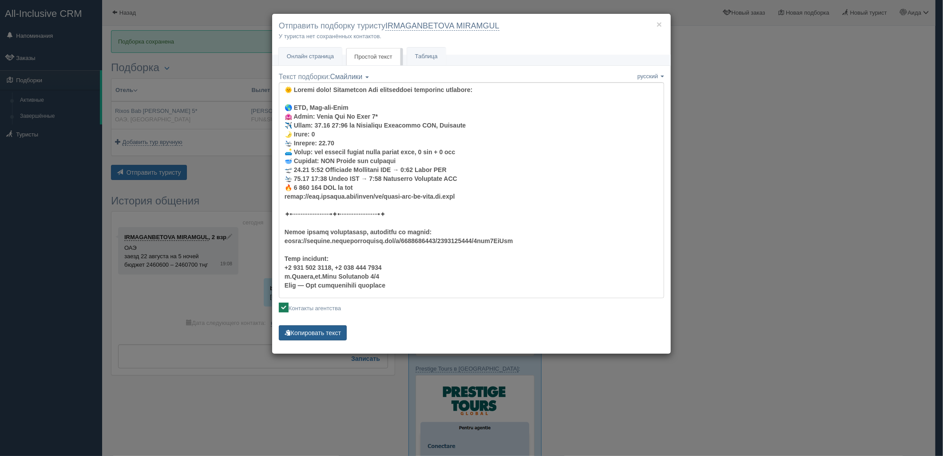
drag, startPoint x: 317, startPoint y: 343, endPoint x: 326, endPoint y: 331, distance: 14.9
click at [317, 342] on div "Название Название сохранено русский english eesti latviešu polski українська ру…" at bounding box center [471, 213] width 399 height 282
click at [326, 331] on button "Копировать текст" at bounding box center [313, 332] width 68 height 15
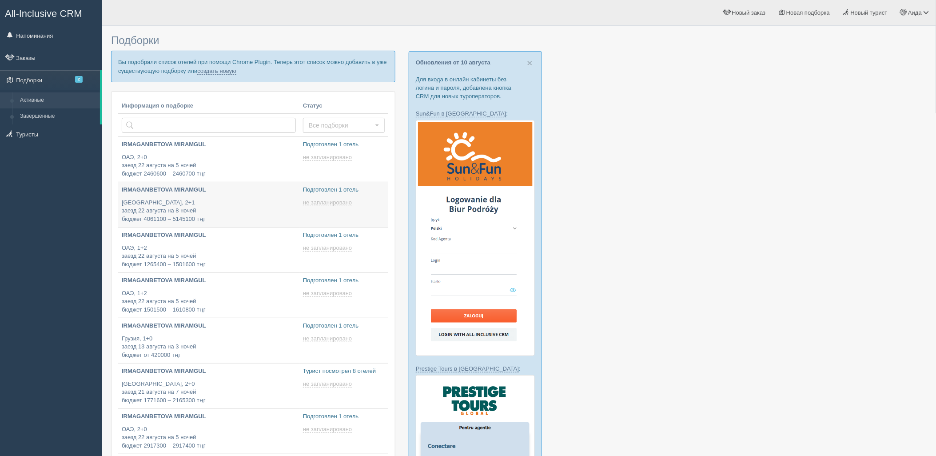
type input "[DATE] 19:50"
type input "[DATE] 20:05"
click at [226, 72] on link "создать новую" at bounding box center [216, 71] width 39 height 7
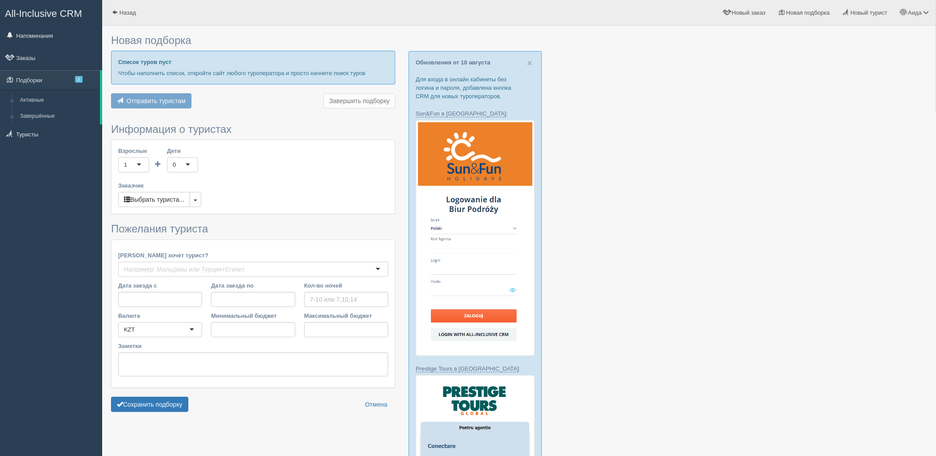
type input "5"
type input "2718000"
type input "3100200"
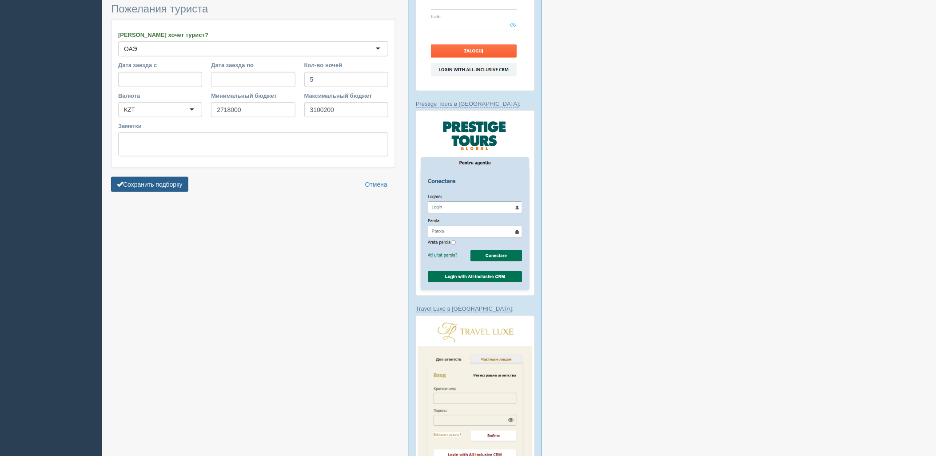
click at [167, 181] on button "Сохранить подборку" at bounding box center [149, 184] width 77 height 15
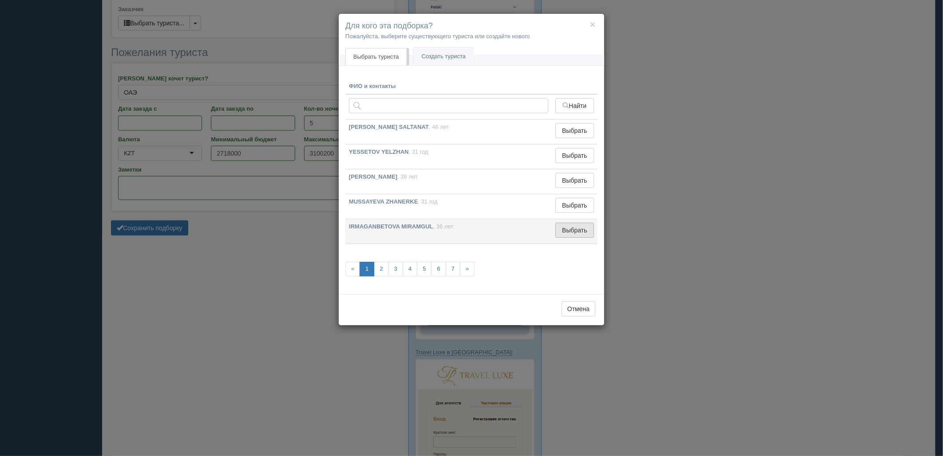
click at [565, 229] on button "Выбрать" at bounding box center [575, 229] width 39 height 15
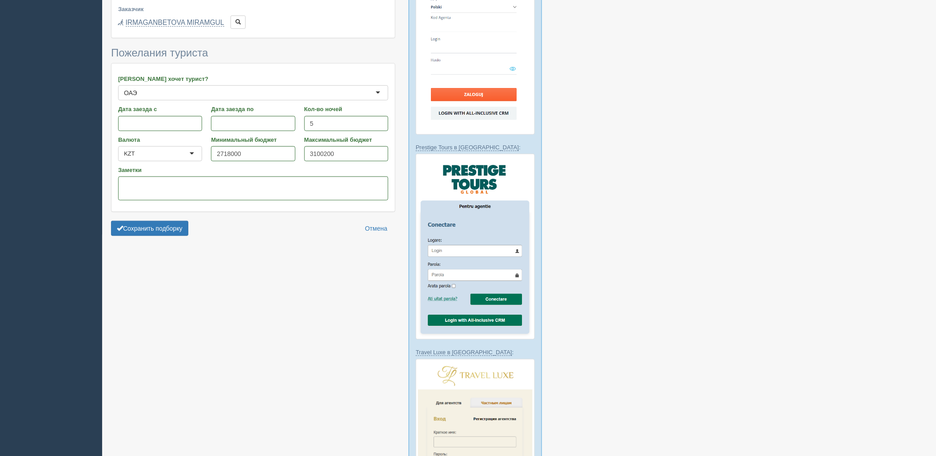
click at [163, 219] on form "Информация о туристах Взрослые 2 2 1 2 3 4 5 6 7 8 9 10 11 12 13 14 15 16 17 18…" at bounding box center [253, 93] width 284 height 293
click at [182, 227] on div "Новая подборка Отель Вылет Заселение Цена Rixos Marina Abu Dhabi 5* ОАЭ, Абу-Да…" at bounding box center [519, 211] width 834 height 865
click at [179, 231] on button "Сохранить подборку" at bounding box center [149, 228] width 77 height 15
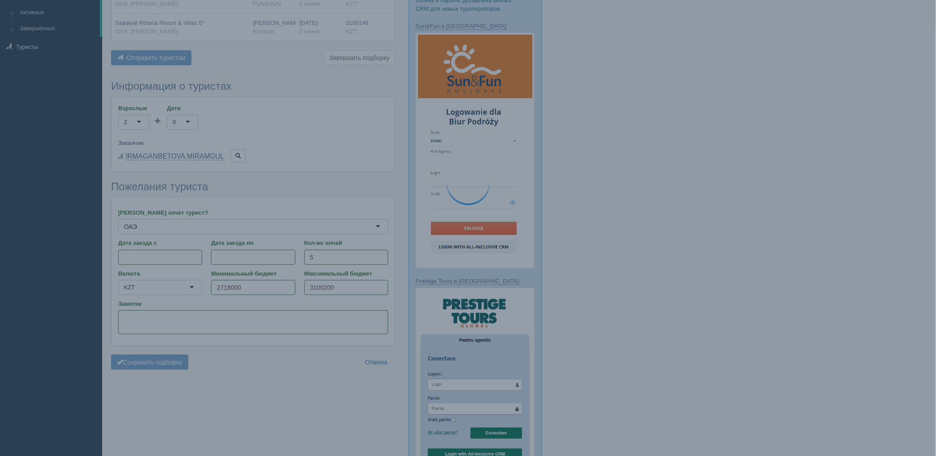
scroll to position [83, 0]
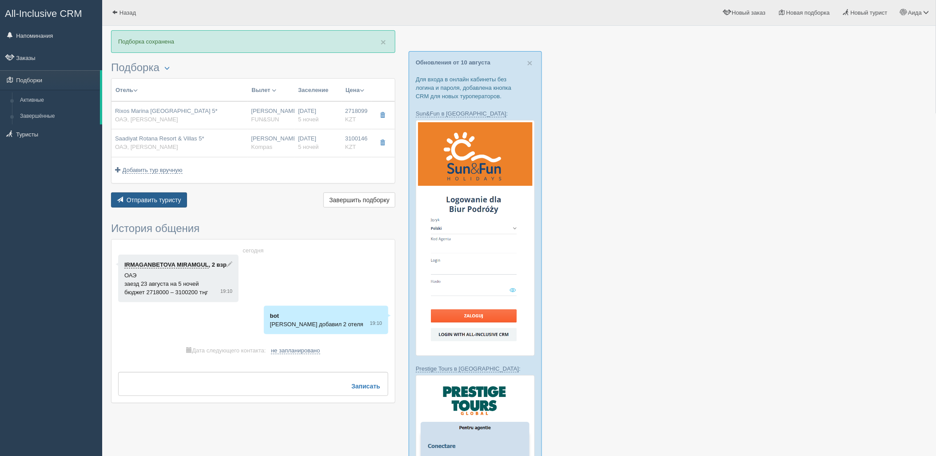
click at [168, 206] on button "Отправить туристу Отправить" at bounding box center [149, 199] width 76 height 15
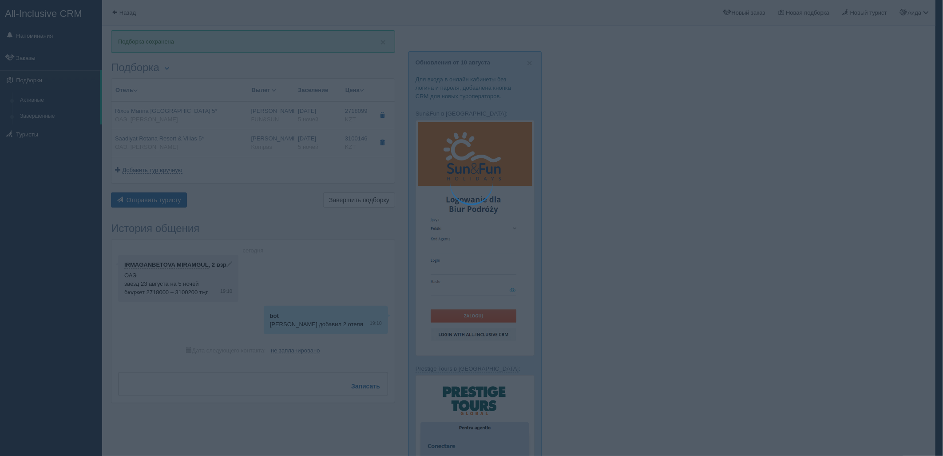
type textarea "🌞 Добрый день! Предлагаем Вам рассмотреть следующие варианты: 🌎 ОАЭ, Абу-Даби 🏩…"
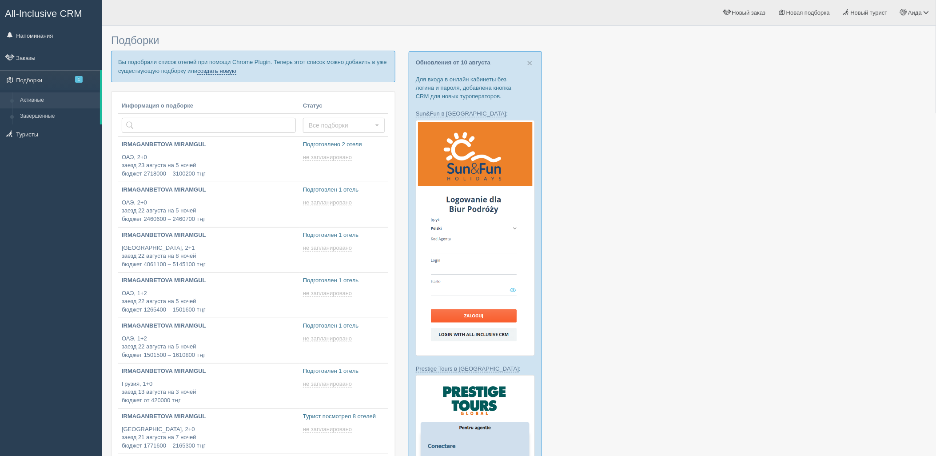
click at [228, 74] on link "создать новую" at bounding box center [216, 71] width 39 height 7
click at [225, 71] on link "создать новую" at bounding box center [216, 71] width 39 height 7
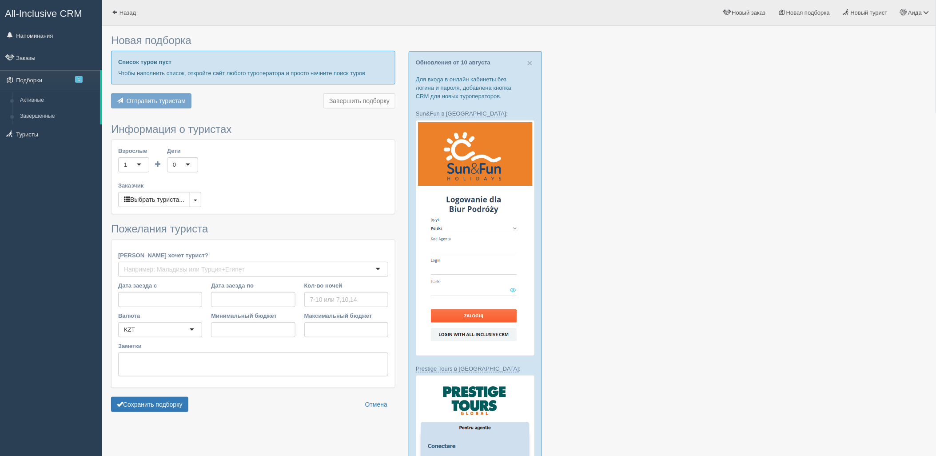
type input "6"
type input "2713100"
type input "2713200"
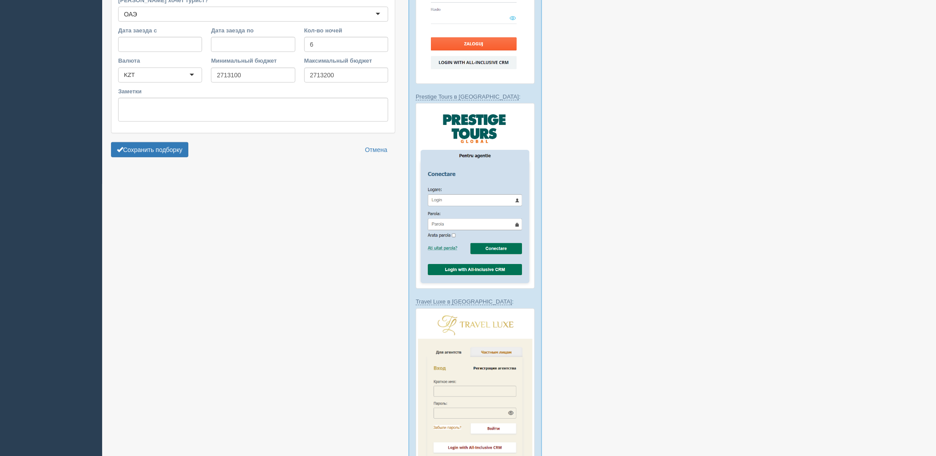
scroll to position [410, 0]
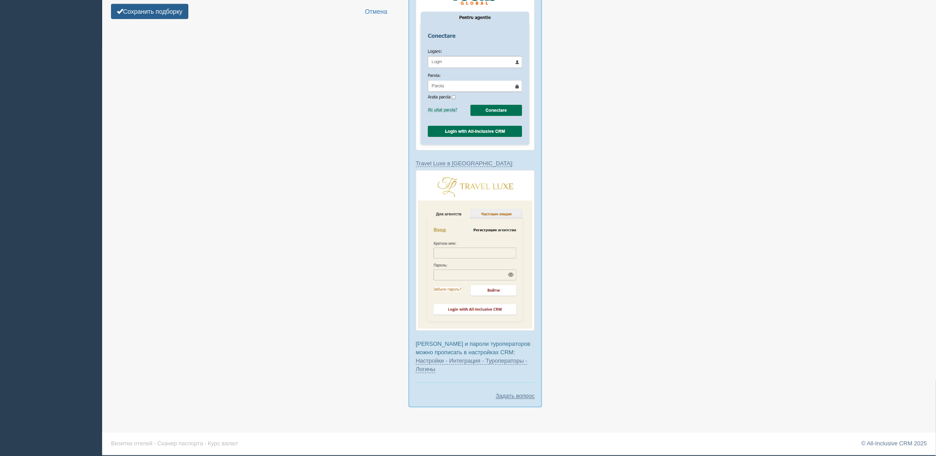
click at [166, 16] on button "Сохранить подборку" at bounding box center [149, 11] width 77 height 15
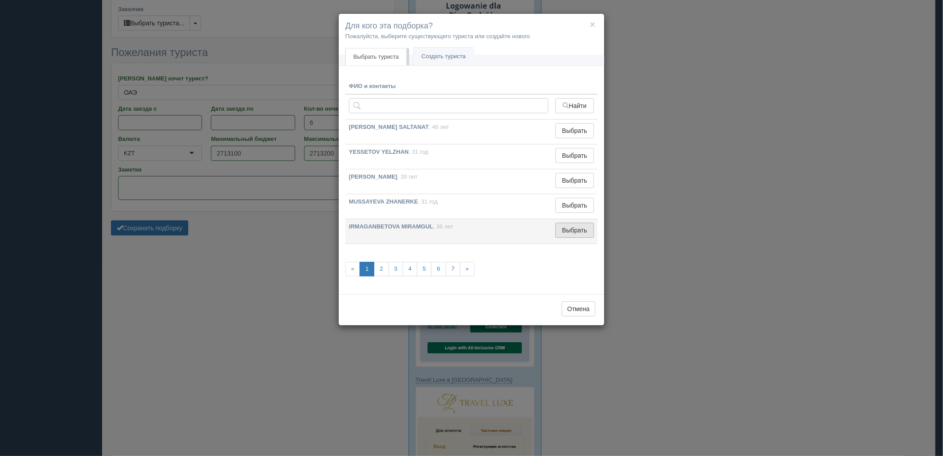
click at [574, 227] on button "Выбрать" at bounding box center [575, 229] width 39 height 15
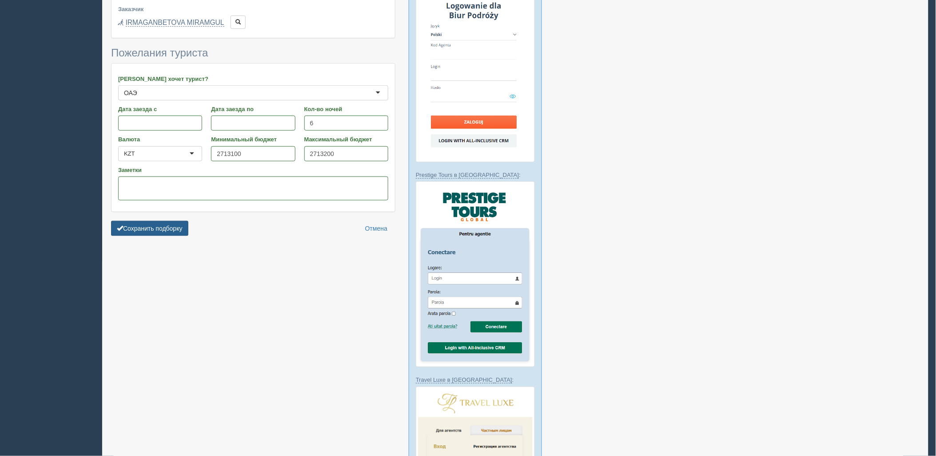
click at [143, 227] on button "Сохранить подборку" at bounding box center [149, 228] width 77 height 15
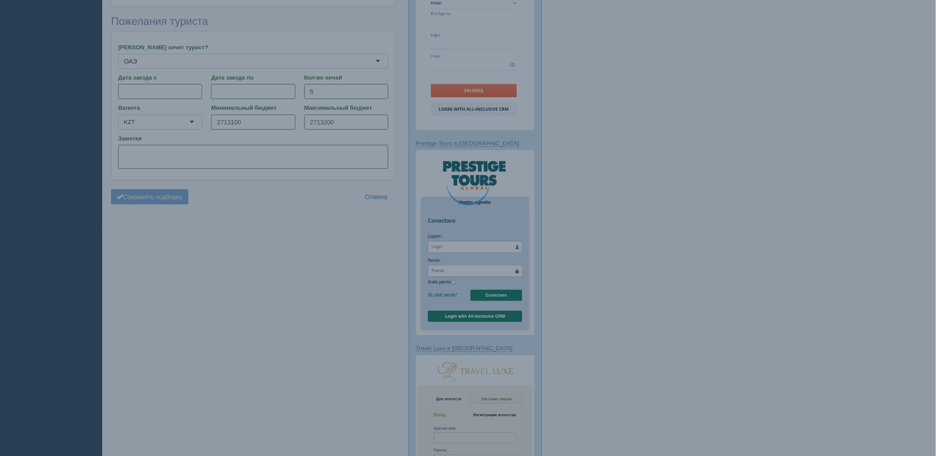
scroll to position [243, 0]
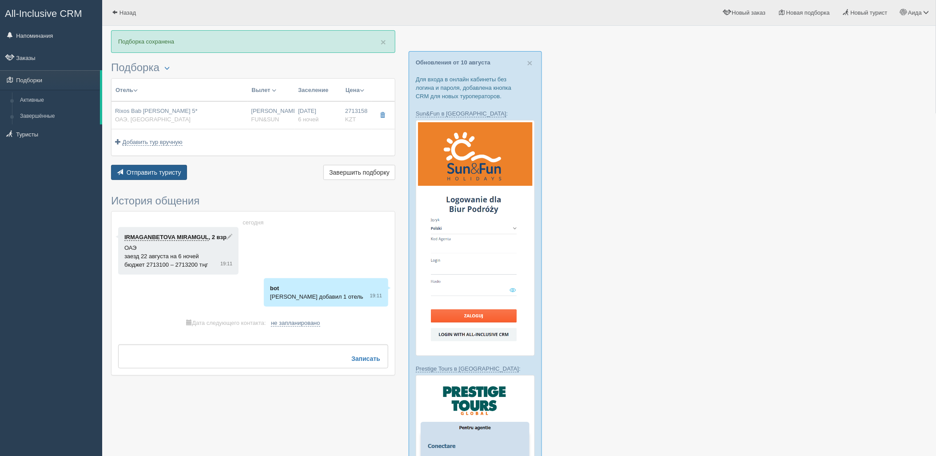
click at [163, 177] on button "Отправить туристу Отправить" at bounding box center [149, 172] width 76 height 15
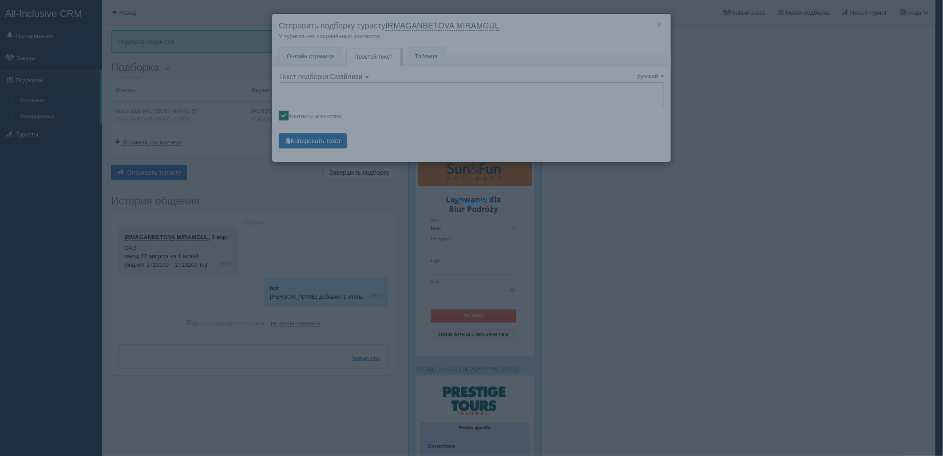
type textarea "🌞 Добрый день! Предлагаем Вам рассмотреть следующие варианты: 🌎 ОАЭ, Рас-эль-Ха…"
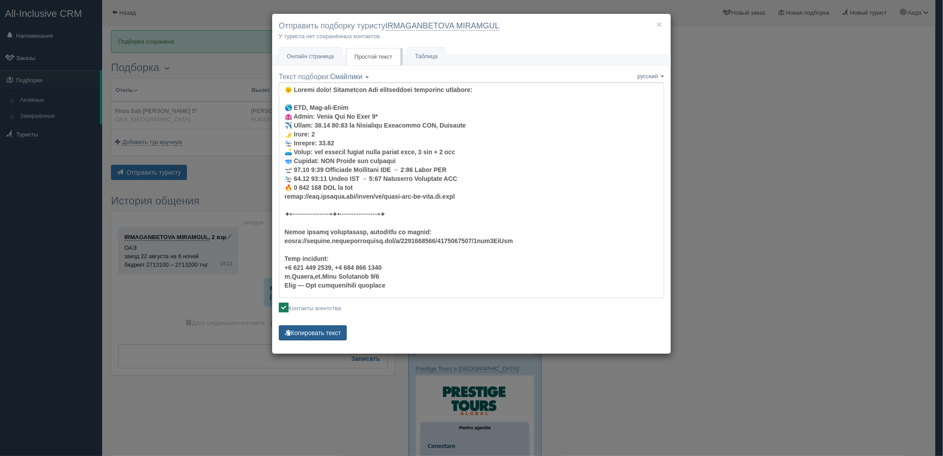
click at [327, 339] on button "Копировать текст" at bounding box center [313, 332] width 68 height 15
click at [774, 187] on div "× Отправить подборку туристу IRMAGANBETOVA MIRAMGUL У туриста нет сохранённых к…" at bounding box center [471, 228] width 943 height 456
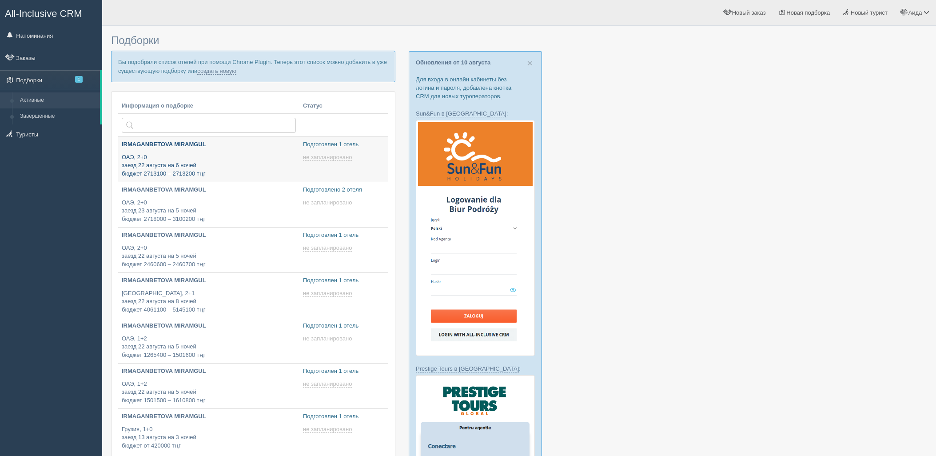
type input "[DATE] 19:50"
type input "[DATE] 20:05"
type input "[DATE] 20:10"
click at [220, 68] on link "создать новую" at bounding box center [216, 71] width 39 height 7
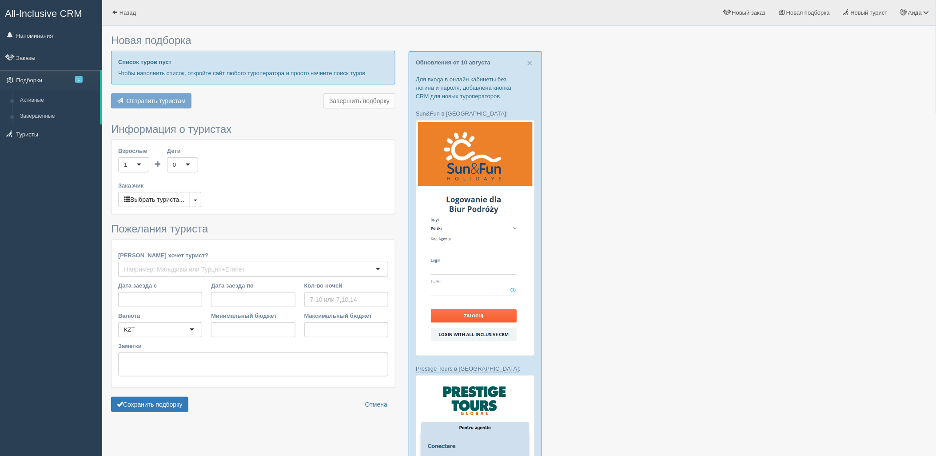
type input "5"
type input "2702700"
type input "2702800"
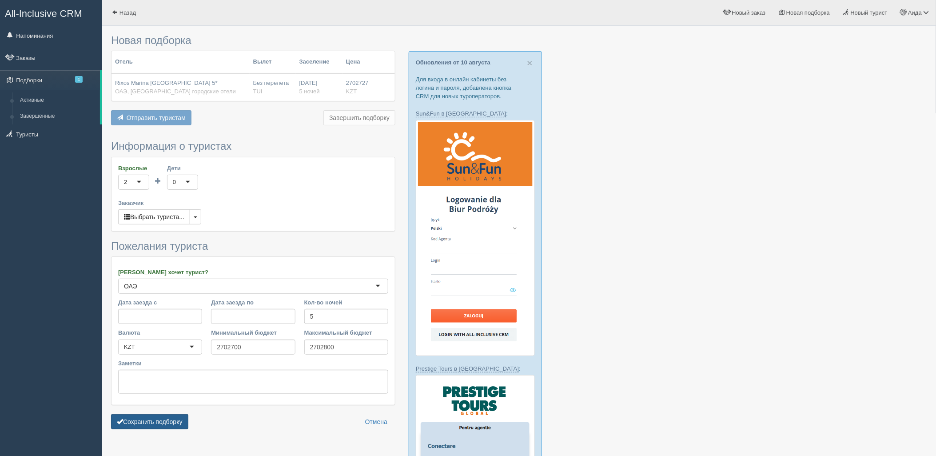
click at [153, 425] on button "Сохранить подборку" at bounding box center [149, 421] width 77 height 15
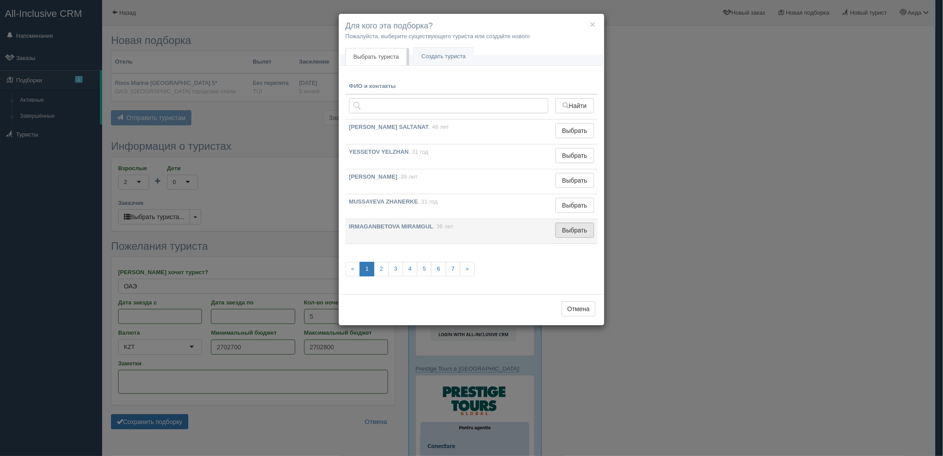
click at [561, 233] on button "Выбрать" at bounding box center [575, 229] width 39 height 15
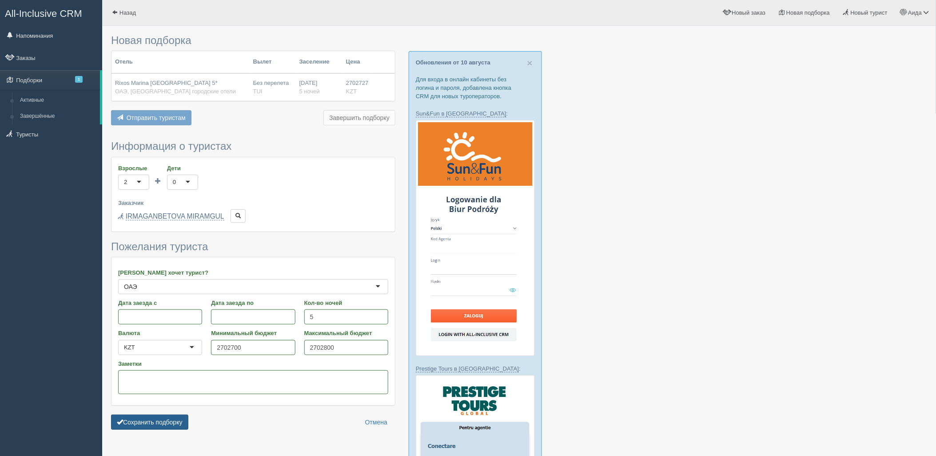
click at [174, 425] on button "Сохранить подборку" at bounding box center [149, 421] width 77 height 15
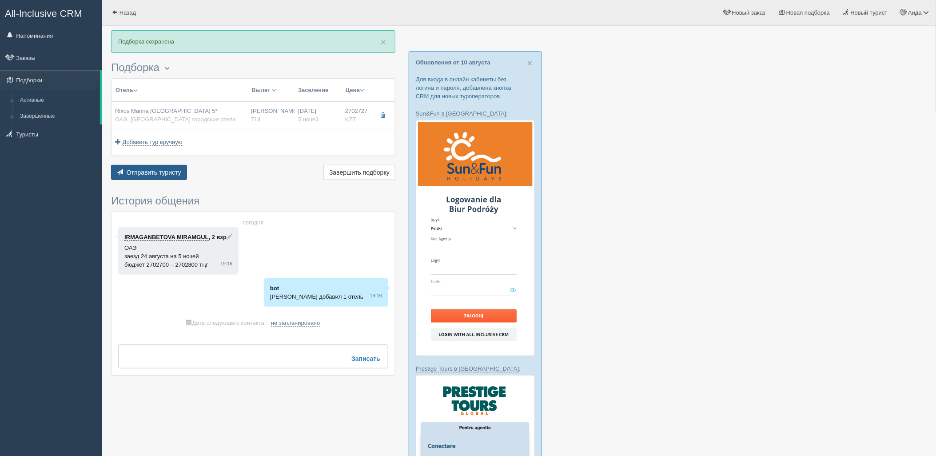
click at [159, 175] on span "Отправить туристу" at bounding box center [154, 172] width 55 height 7
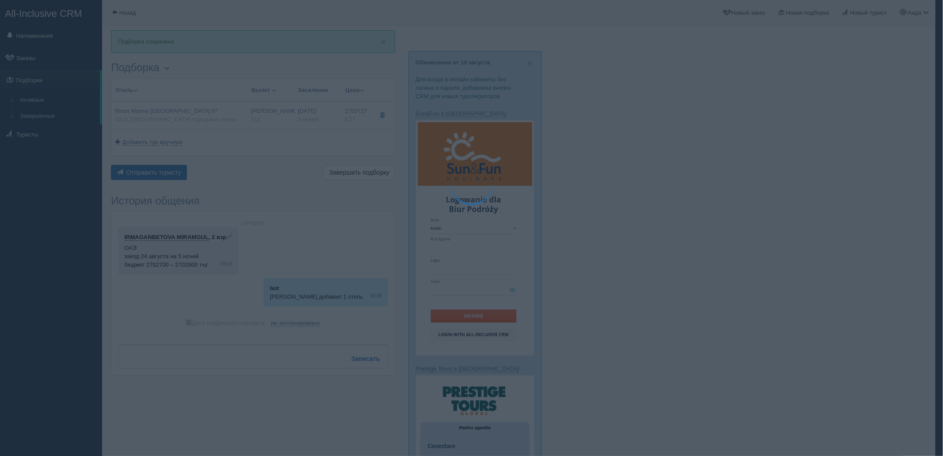
type textarea "🌞 Добрый день! Предлагаем Вам рассмотреть следующие варианты: 🌎 ОАЭ, Абу-Даби г…"
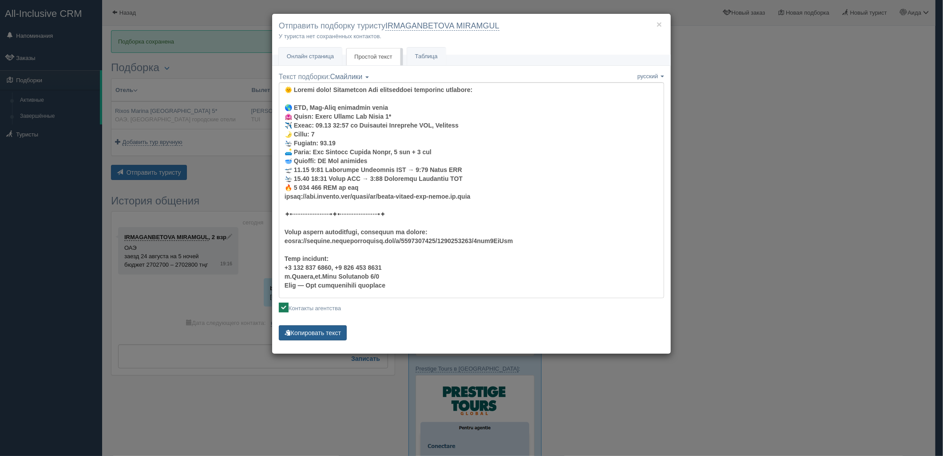
click at [306, 338] on button "Копировать текст" at bounding box center [313, 332] width 68 height 15
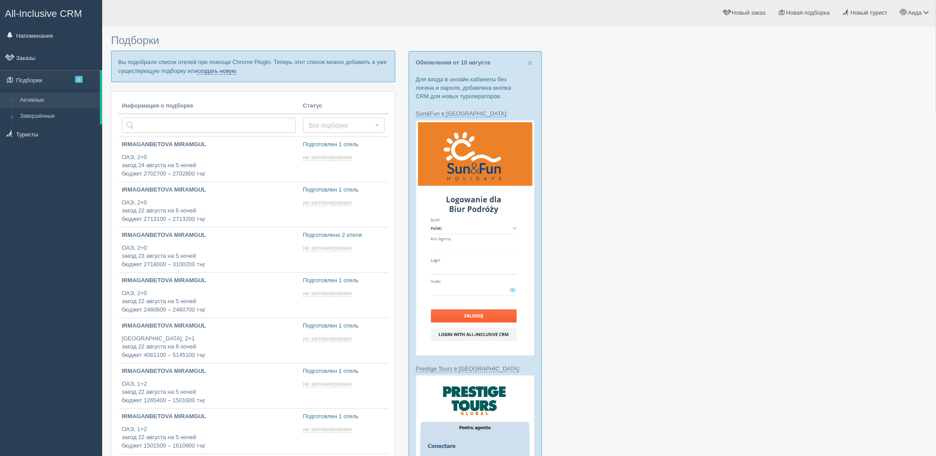
click at [233, 73] on link "создать новую" at bounding box center [216, 71] width 39 height 7
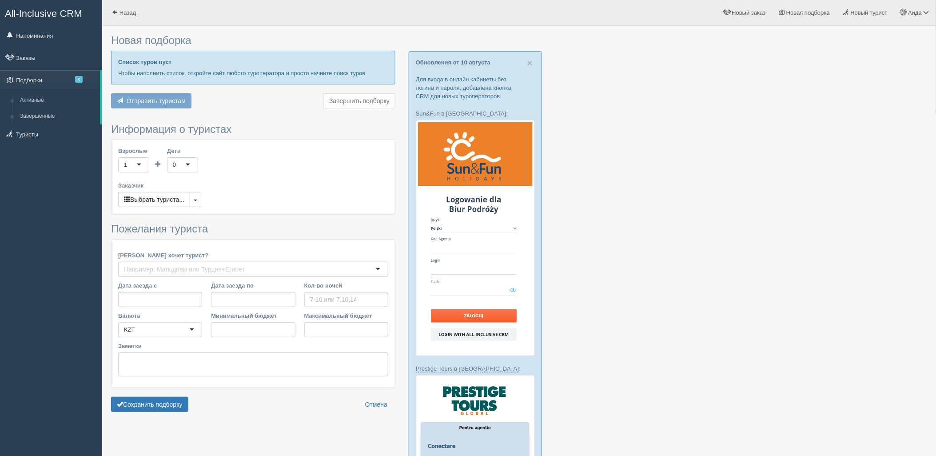
type input "6"
type input "3161400"
type input "3664500"
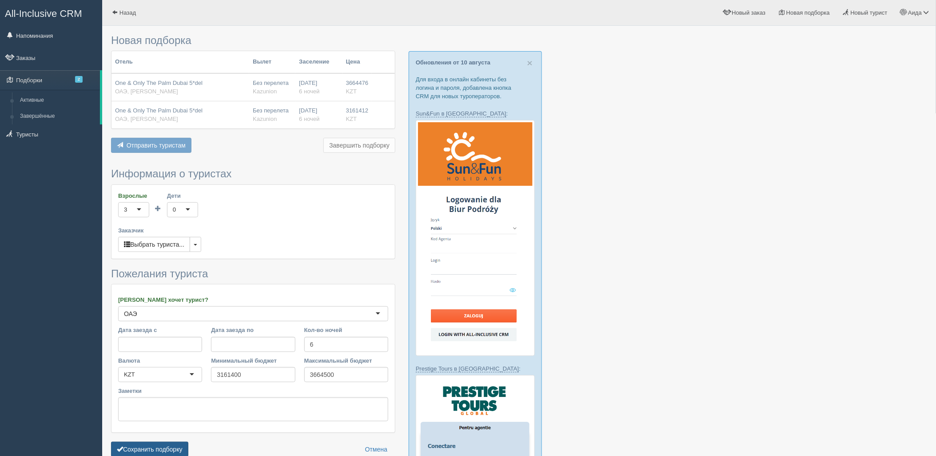
click at [154, 447] on button "Сохранить подборку" at bounding box center [149, 448] width 77 height 15
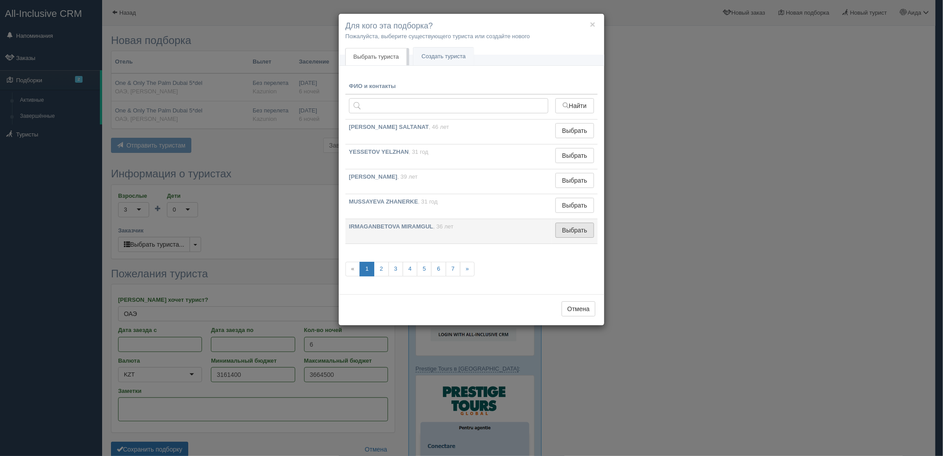
click at [567, 234] on button "Выбрать" at bounding box center [575, 229] width 39 height 15
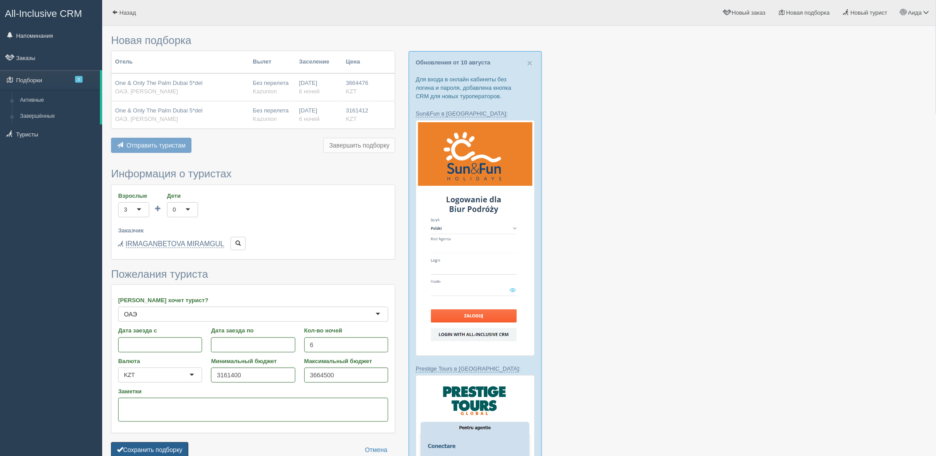
drag, startPoint x: 154, startPoint y: 446, endPoint x: 166, endPoint y: 436, distance: 15.4
click at [155, 446] on button "Сохранить подборку" at bounding box center [149, 449] width 77 height 15
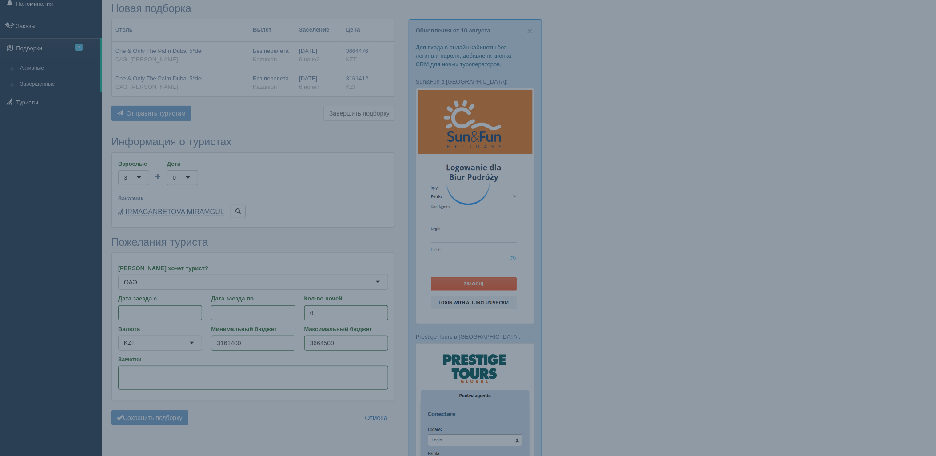
scroll to position [49, 0]
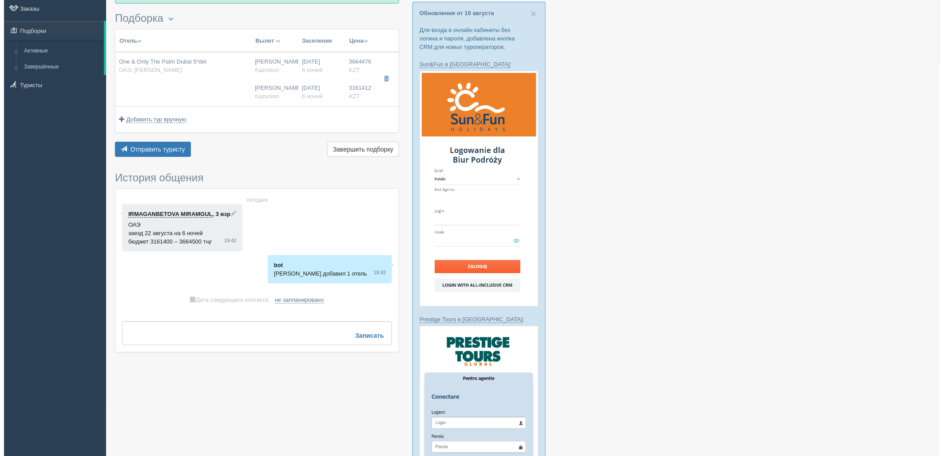
scroll to position [49, 0]
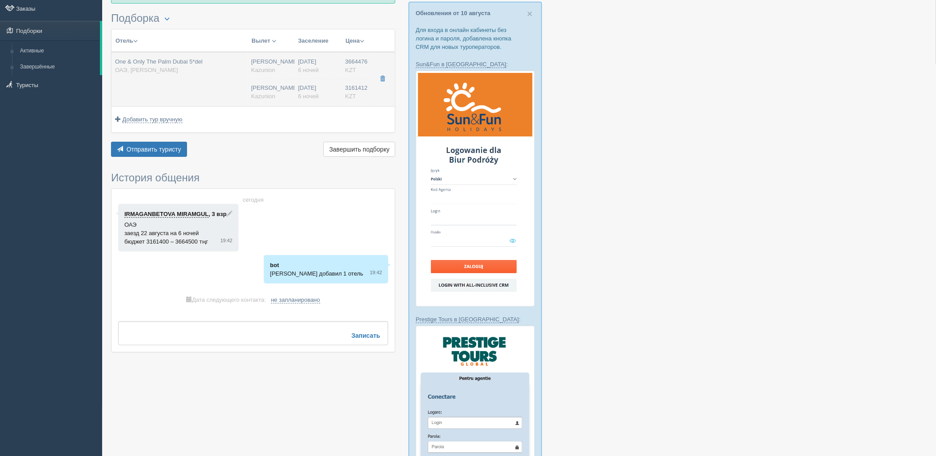
click at [280, 89] on div "[PERSON_NAME] [GEOGRAPHIC_DATA]" at bounding box center [271, 92] width 40 height 16
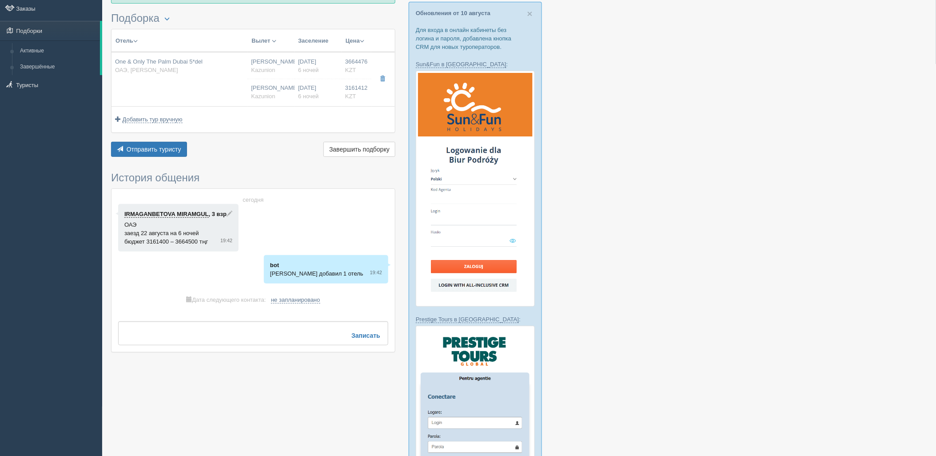
type input "One & Only The Palm Dubai 5*del"
type input "ОАЭ"
type input "Дубай-[PERSON_NAME]"
type input "3664476.00"
type input "[PERSON_NAME]"
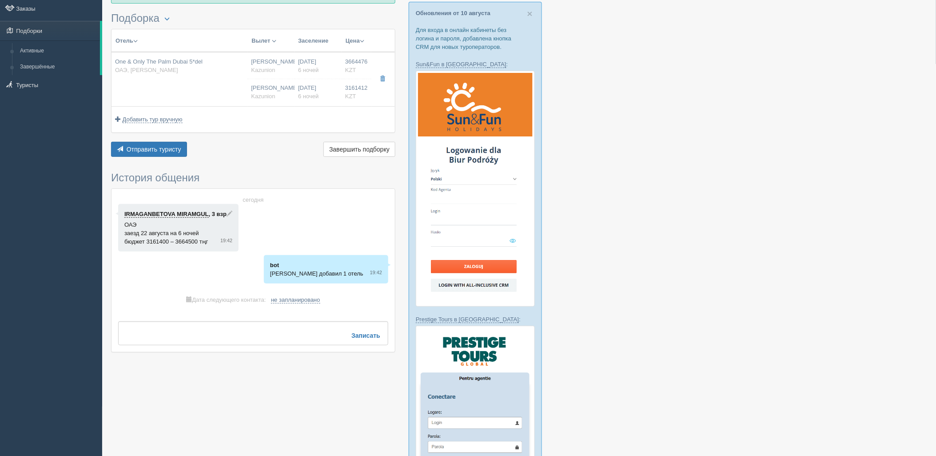
type input "Дубай DXB"
type input "07:10"
type input "10:55"
type input "Air Astana"
type input "11:55"
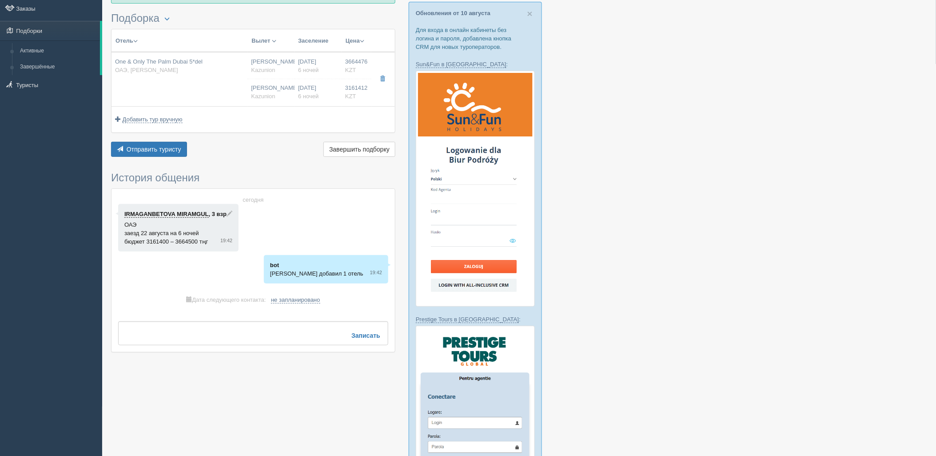
type input "17:20"
type input "6"
type input "[GEOGRAPHIC_DATA]"
type input "HB"
type input "Kazunion"
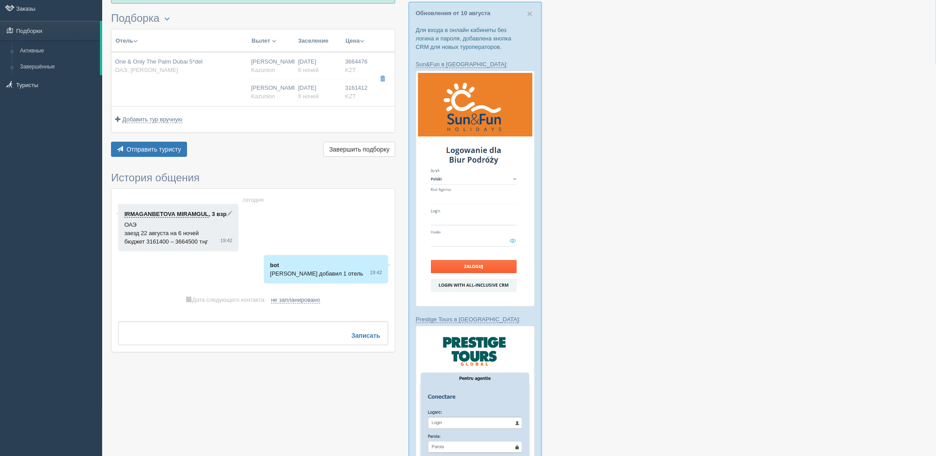
type input "3161412.00"
type input "[PERSON_NAME]"
type input "Дубай DXB"
type input "07:10"
type input "10:55"
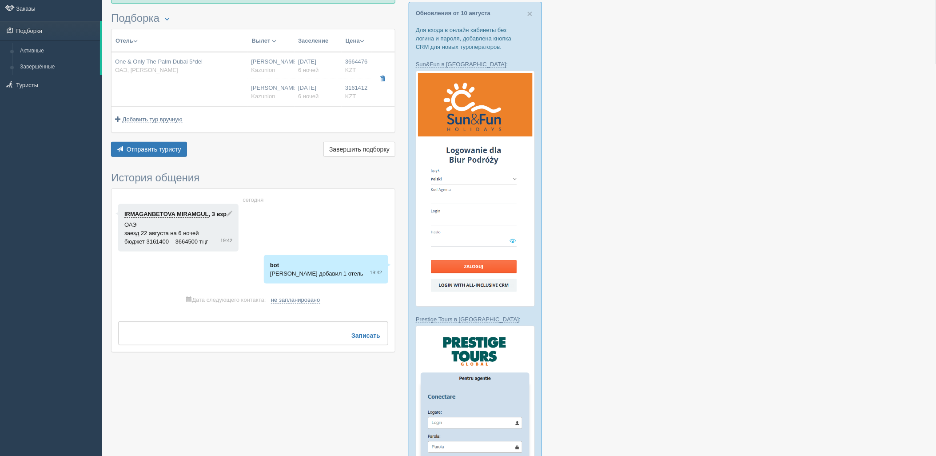
type input "Air Astana"
type input "11:55"
type input "17:20"
type input "6"
type input "[GEOGRAPHIC_DATA]"
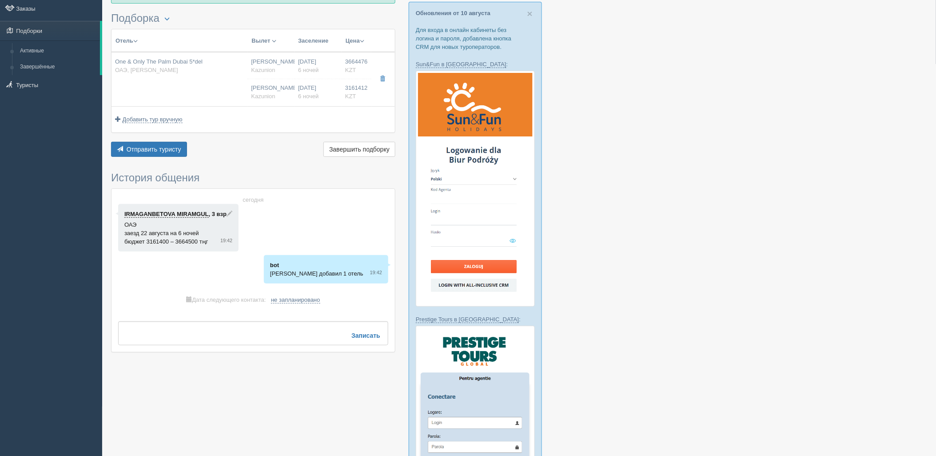
type input "HB"
type input "Kazunion"
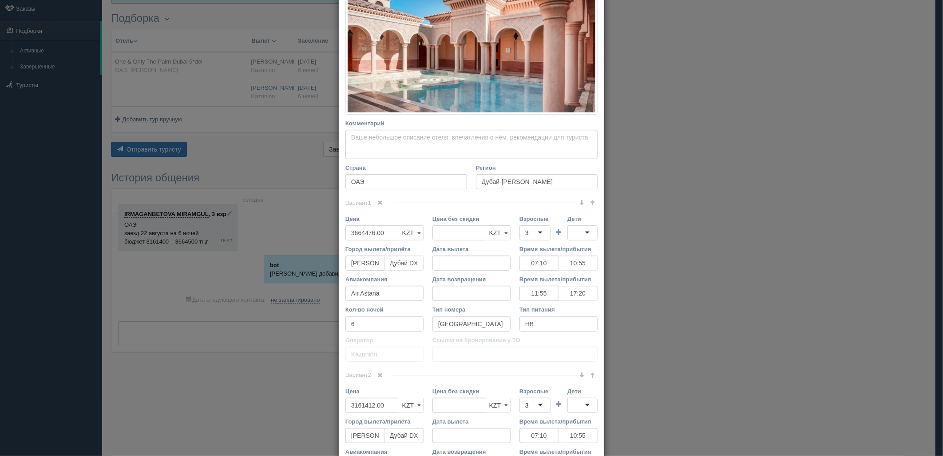
scroll to position [228, 0]
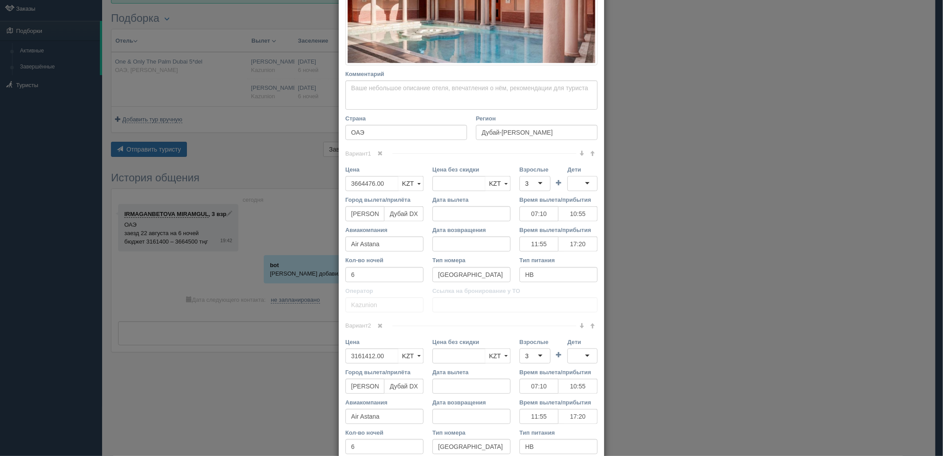
click at [380, 327] on span at bounding box center [380, 325] width 5 height 5
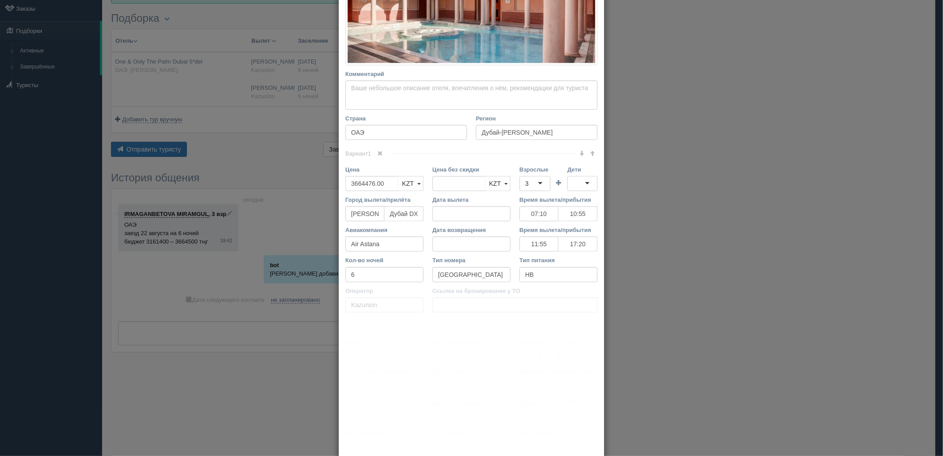
scroll to position [158, 0]
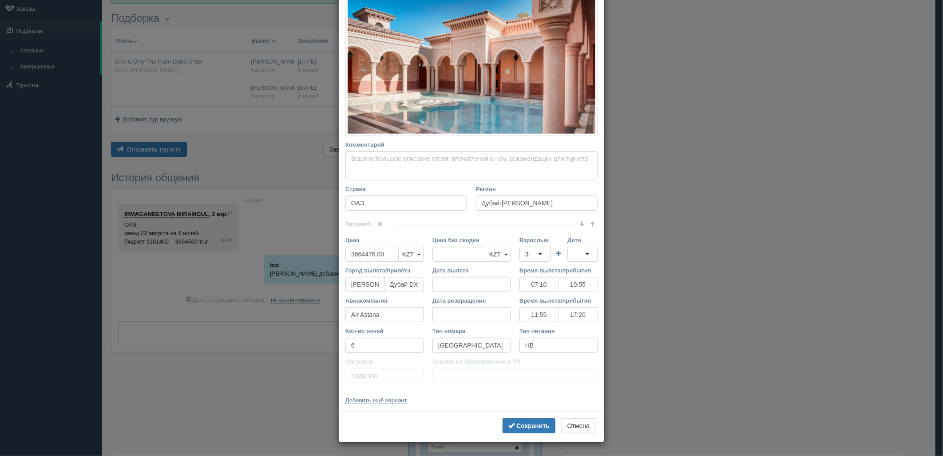
drag, startPoint x: 388, startPoint y: 254, endPoint x: 349, endPoint y: 255, distance: 38.2
click at [349, 255] on input "3664476.00" at bounding box center [371, 253] width 53 height 15
type input "3664476.00"
type input "6825888"
click at [525, 255] on div "3" at bounding box center [527, 254] width 4 height 9
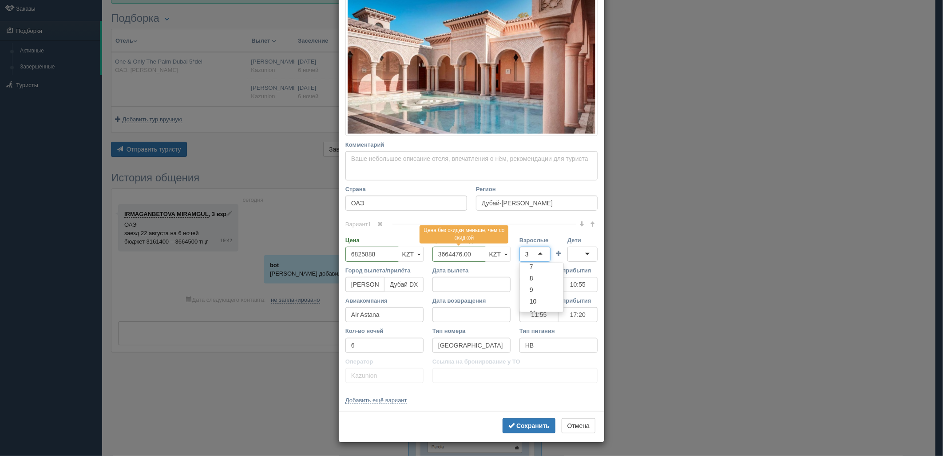
scroll to position [0, 0]
click at [531, 290] on div "Вариант 1 Цена 6825888 KZT USD EUR KZT KZT USD EUR" at bounding box center [471, 305] width 252 height 163
click at [576, 261] on div at bounding box center [583, 253] width 30 height 15
drag, startPoint x: 536, startPoint y: 412, endPoint x: 539, endPoint y: 416, distance: 5.2
click at [536, 412] on div "Сохранить Отмена" at bounding box center [472, 426] width 266 height 31
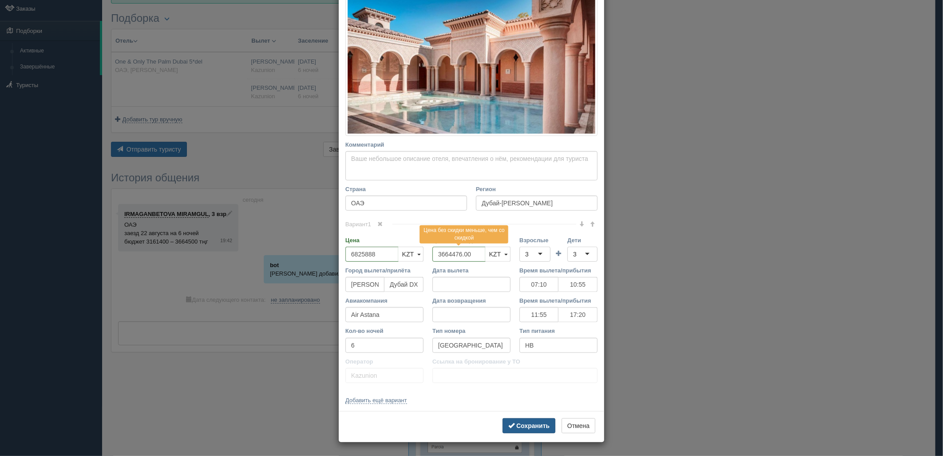
click at [540, 423] on b "Сохранить" at bounding box center [532, 425] width 33 height 7
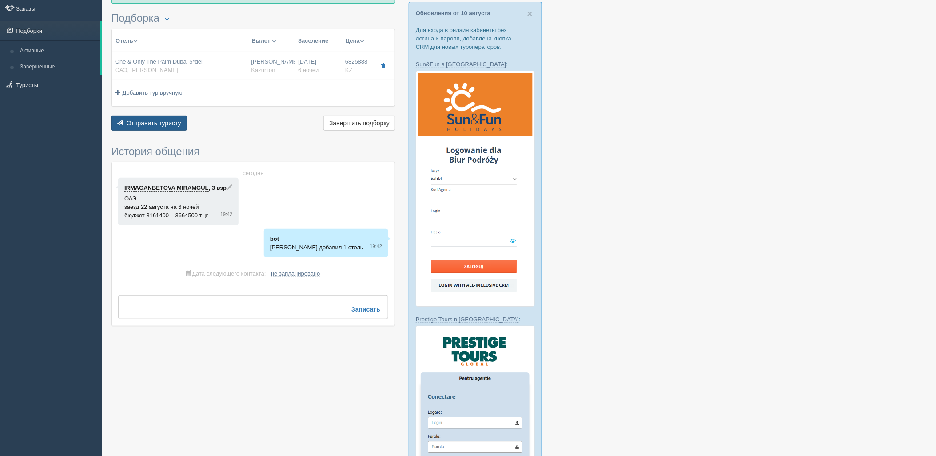
click at [169, 126] on span "Отправить туристу" at bounding box center [154, 122] width 55 height 7
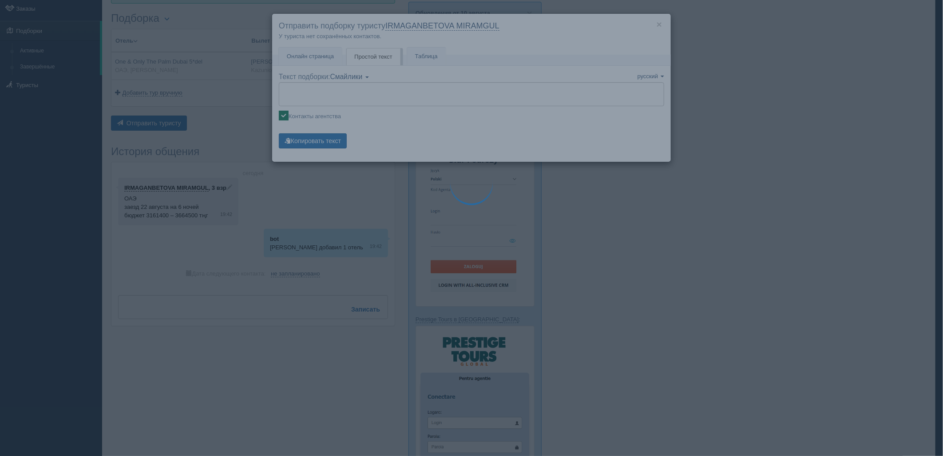
type textarea "🌞 Loremi dolo! Sitametcon Adi elitseddoei temporinc utlabore: 🌎 ETD, Magna-Aliq…"
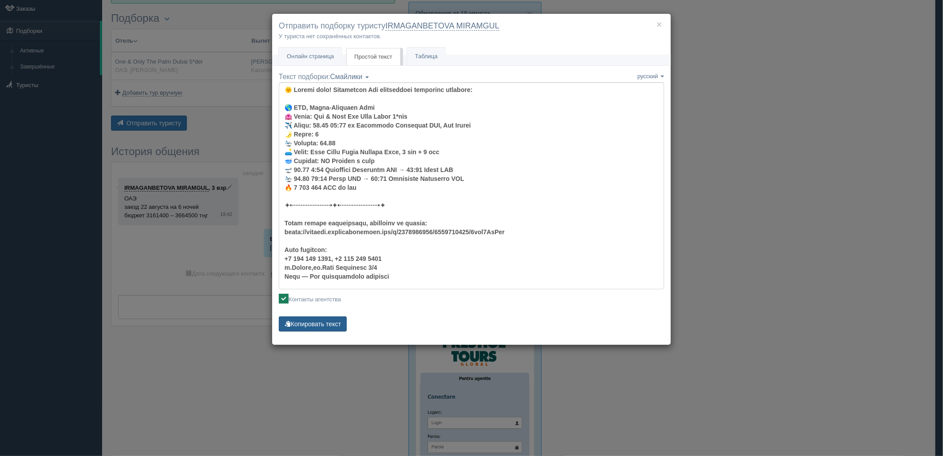
click at [322, 323] on button "Копировать текст" at bounding box center [313, 323] width 68 height 15
